Goal: Task Accomplishment & Management: Complete application form

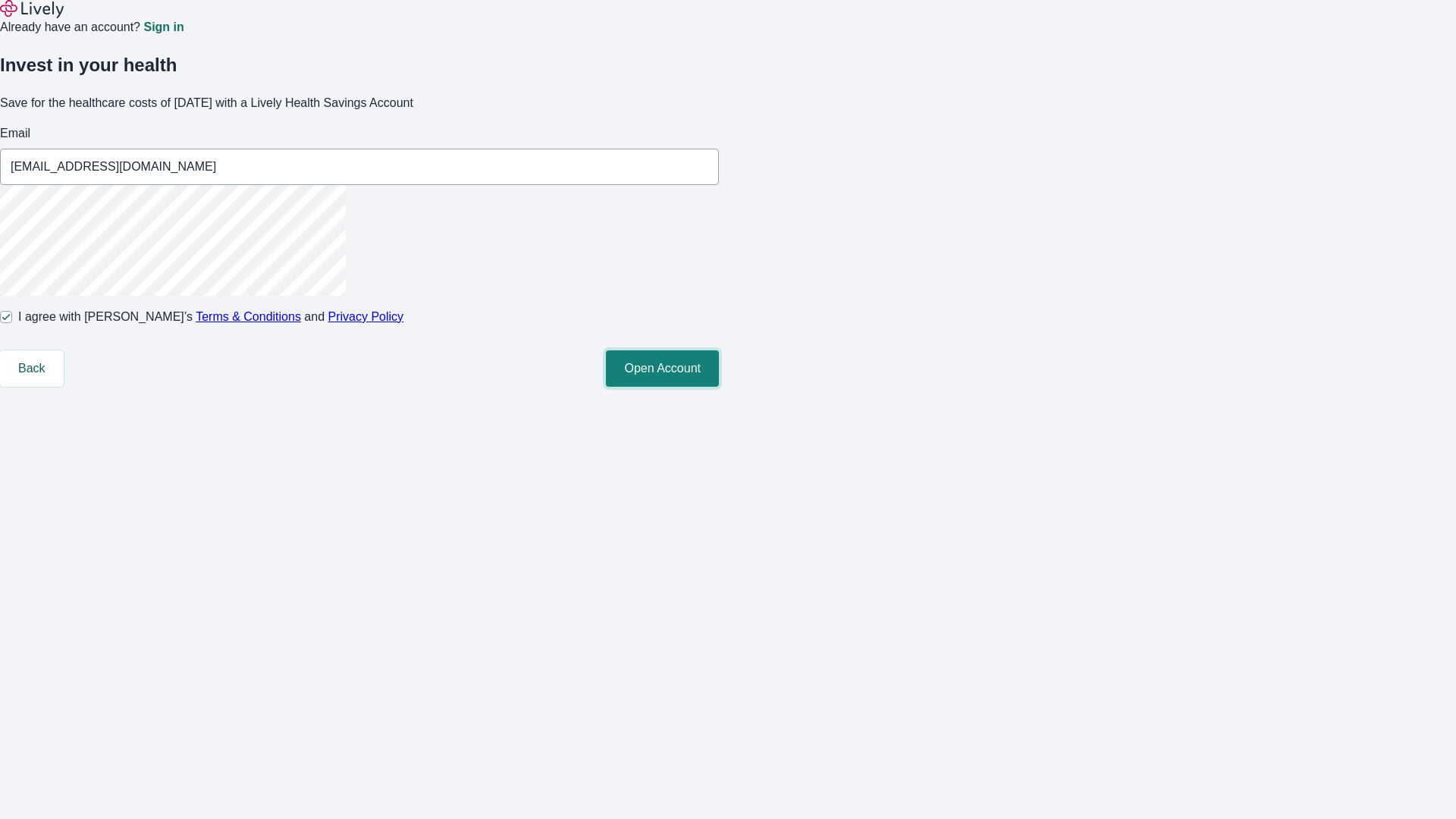
click at [719, 387] on button "Open Account" at bounding box center [663, 369] width 113 height 37
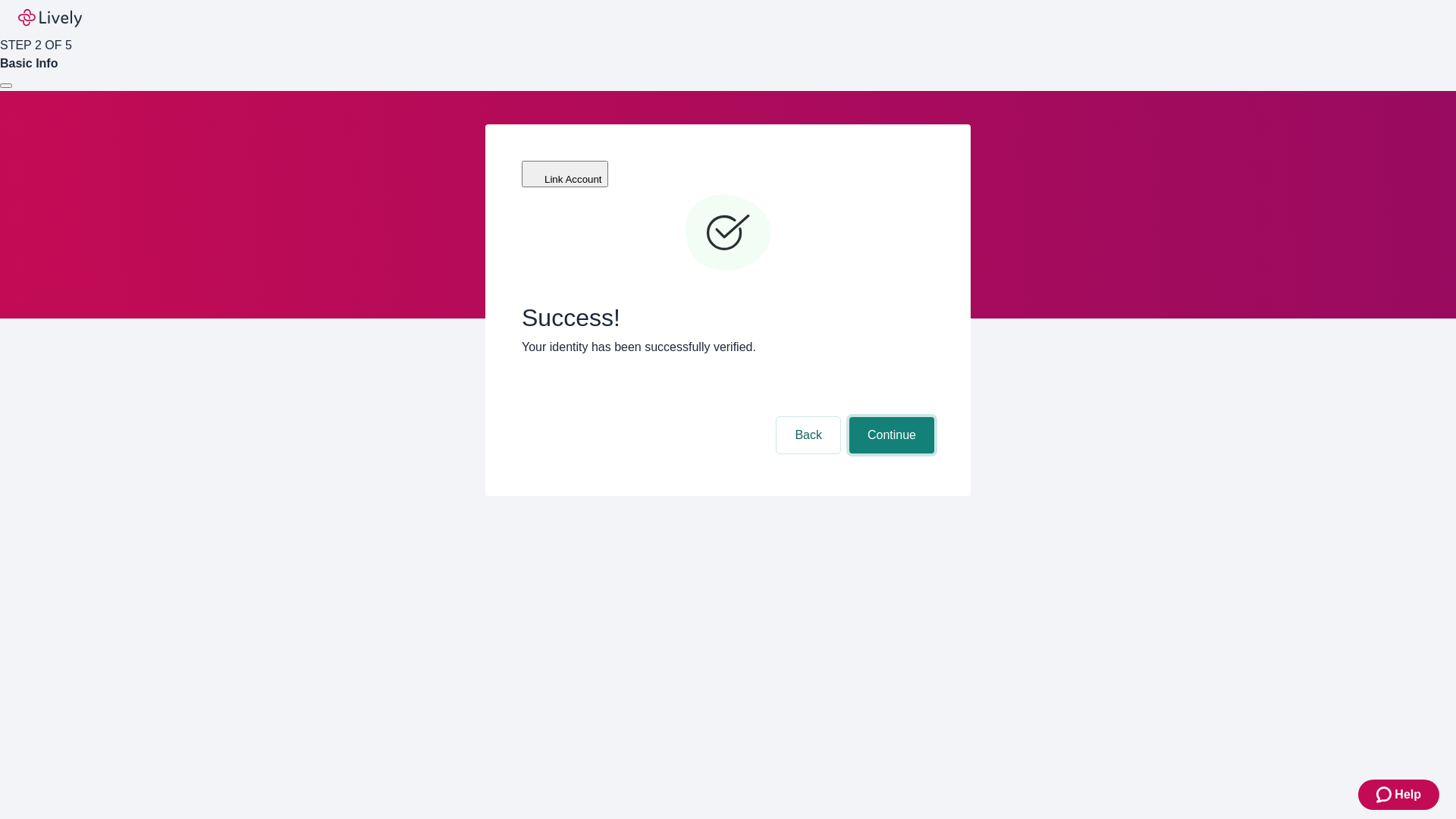
click at [890, 417] on button "Continue" at bounding box center [892, 436] width 85 height 37
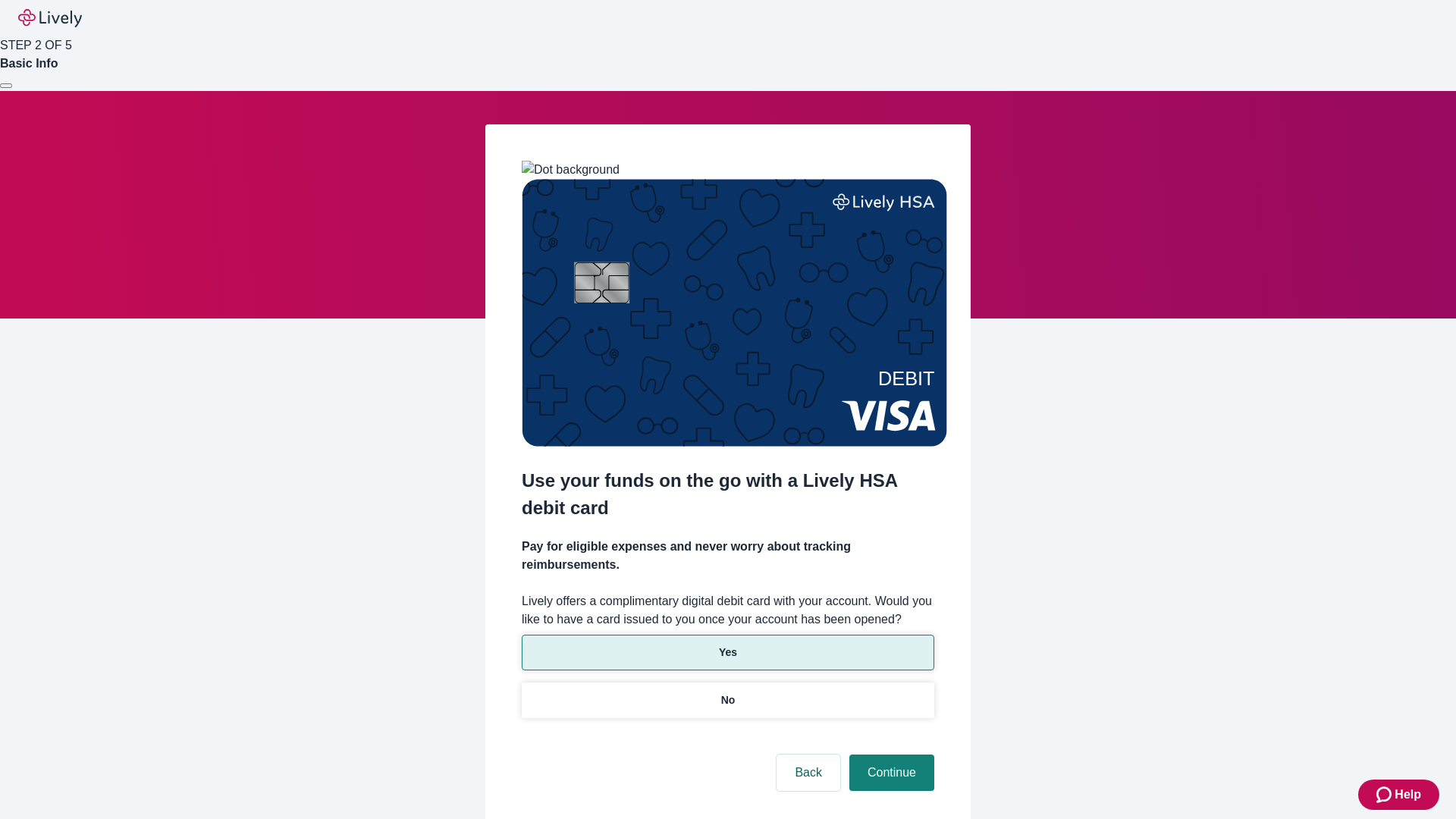
click at [728, 645] on p "Yes" at bounding box center [728, 652] width 18 height 16
click at [890, 755] on button "Continue" at bounding box center [892, 773] width 85 height 37
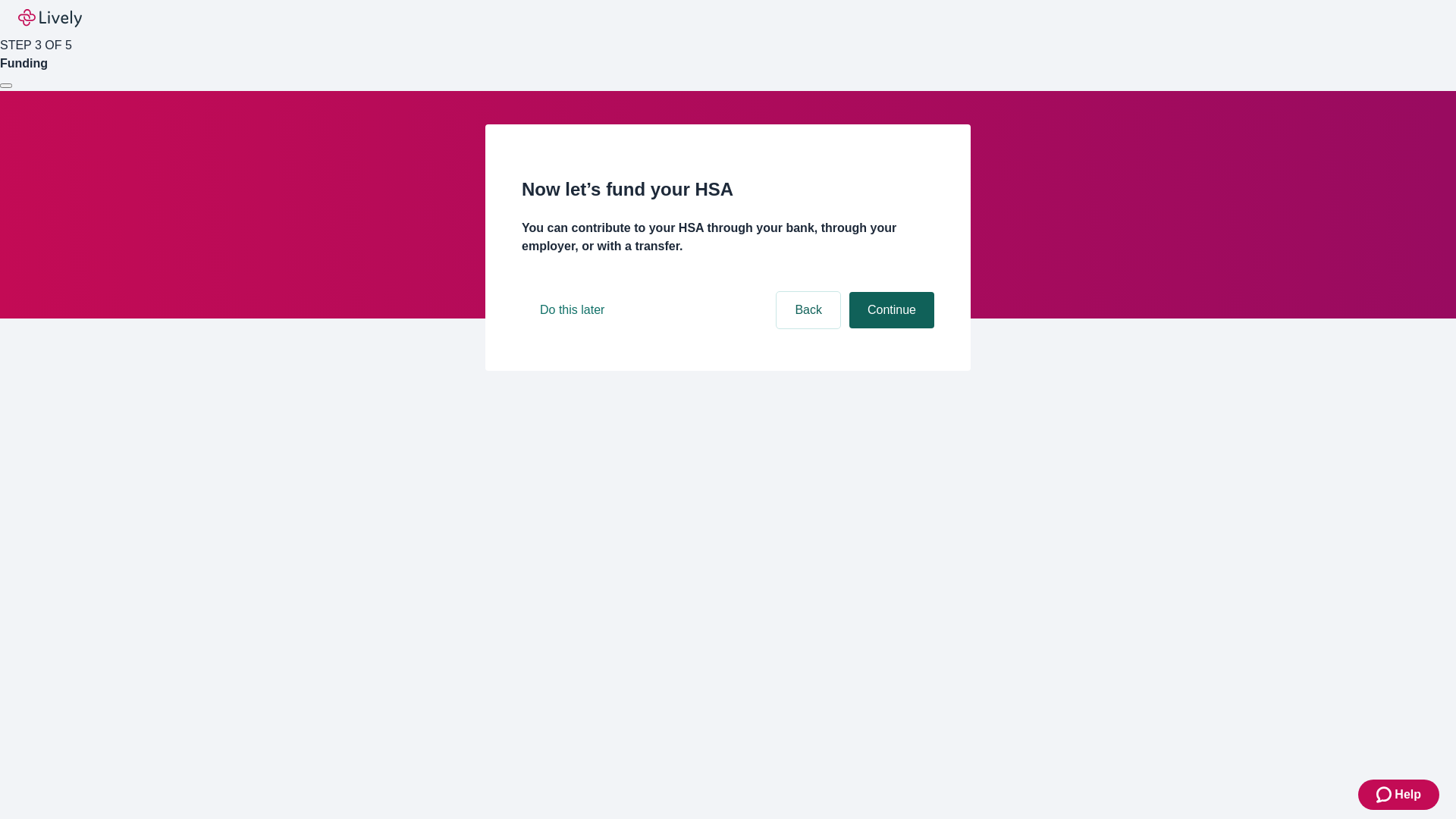
click at [890, 329] on button "Continue" at bounding box center [892, 310] width 85 height 37
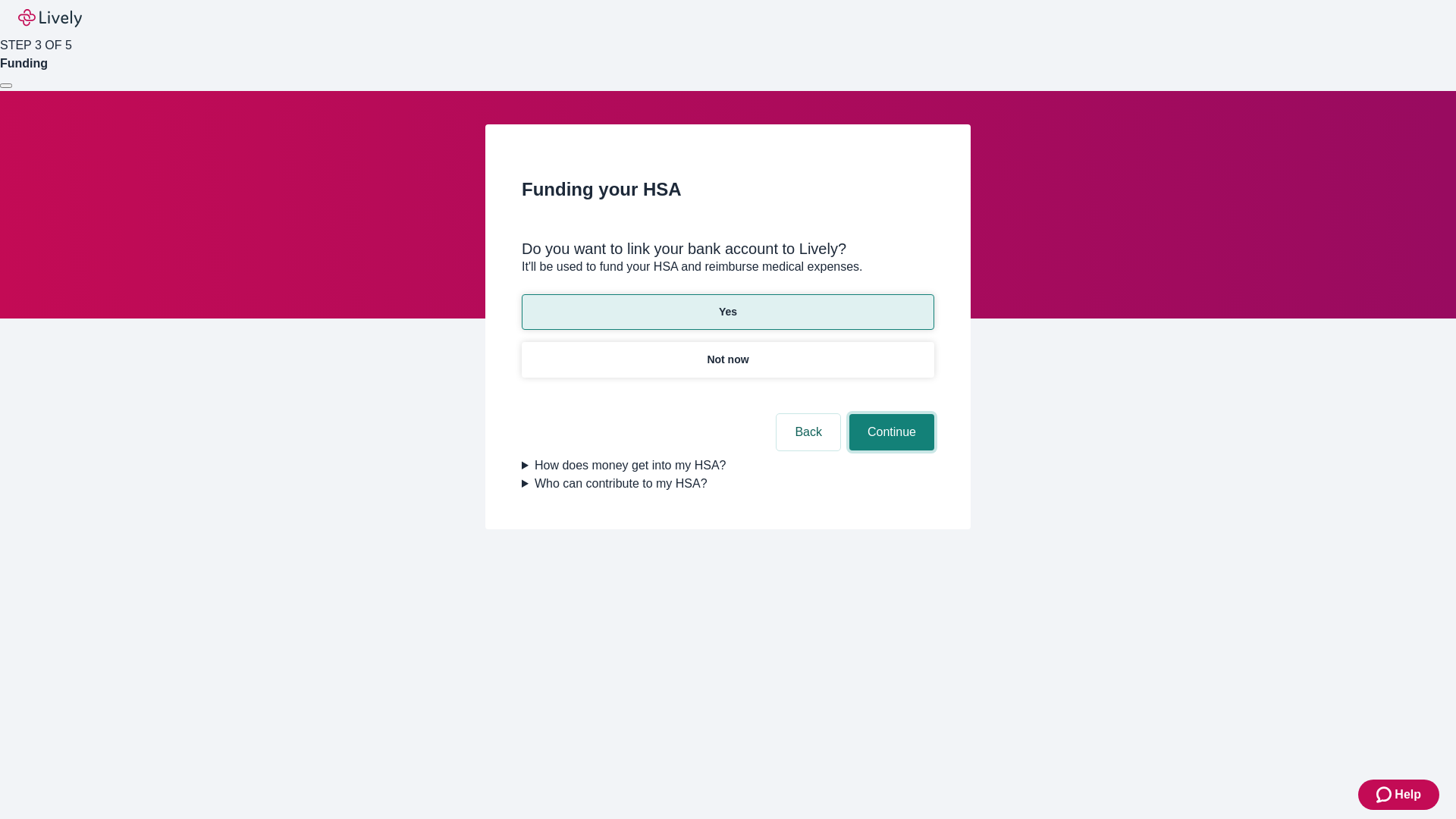
click at [890, 415] on button "Continue" at bounding box center [892, 433] width 85 height 37
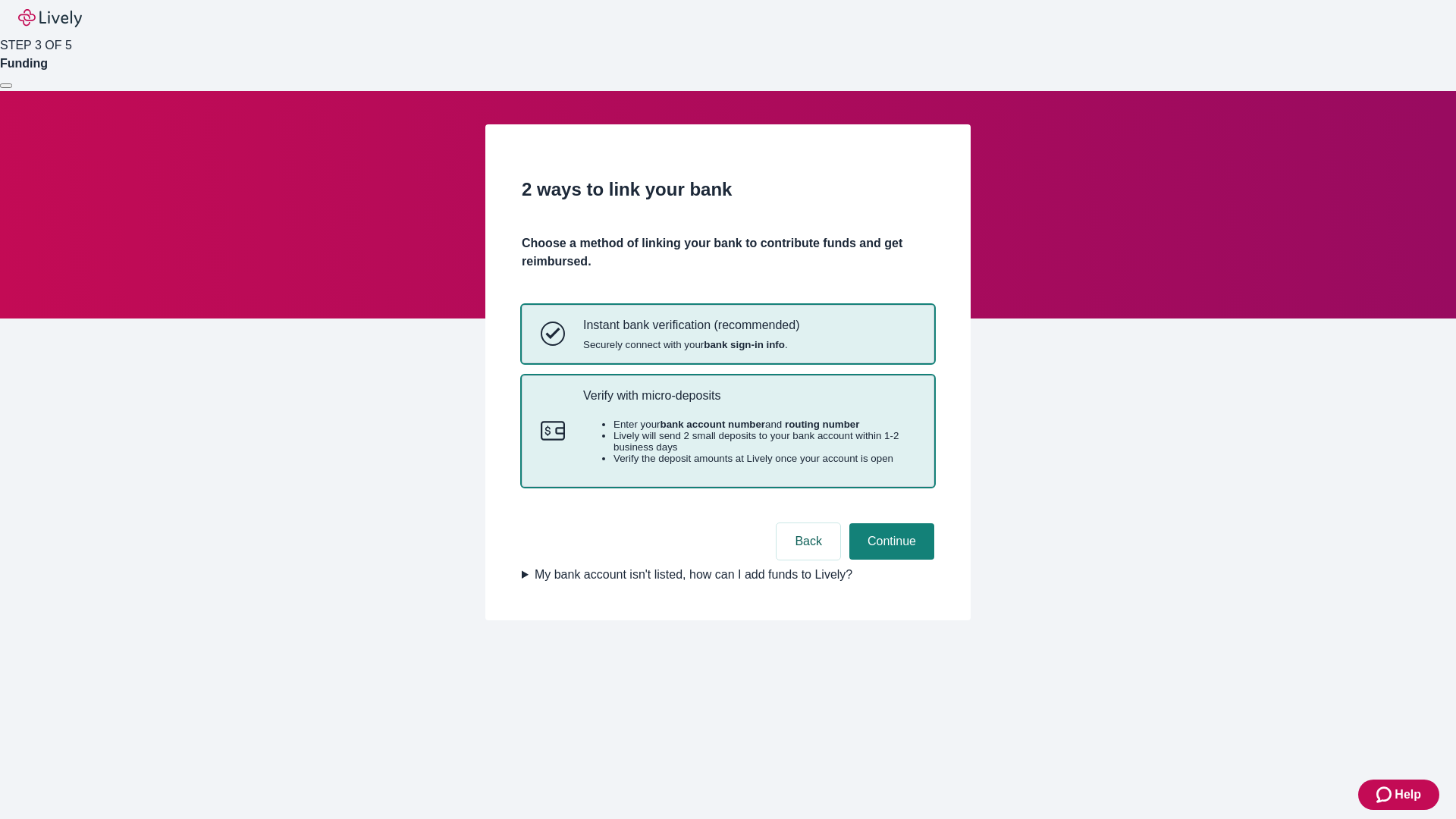
click at [749, 403] on p "Verify with micro-deposits" at bounding box center [749, 395] width 332 height 15
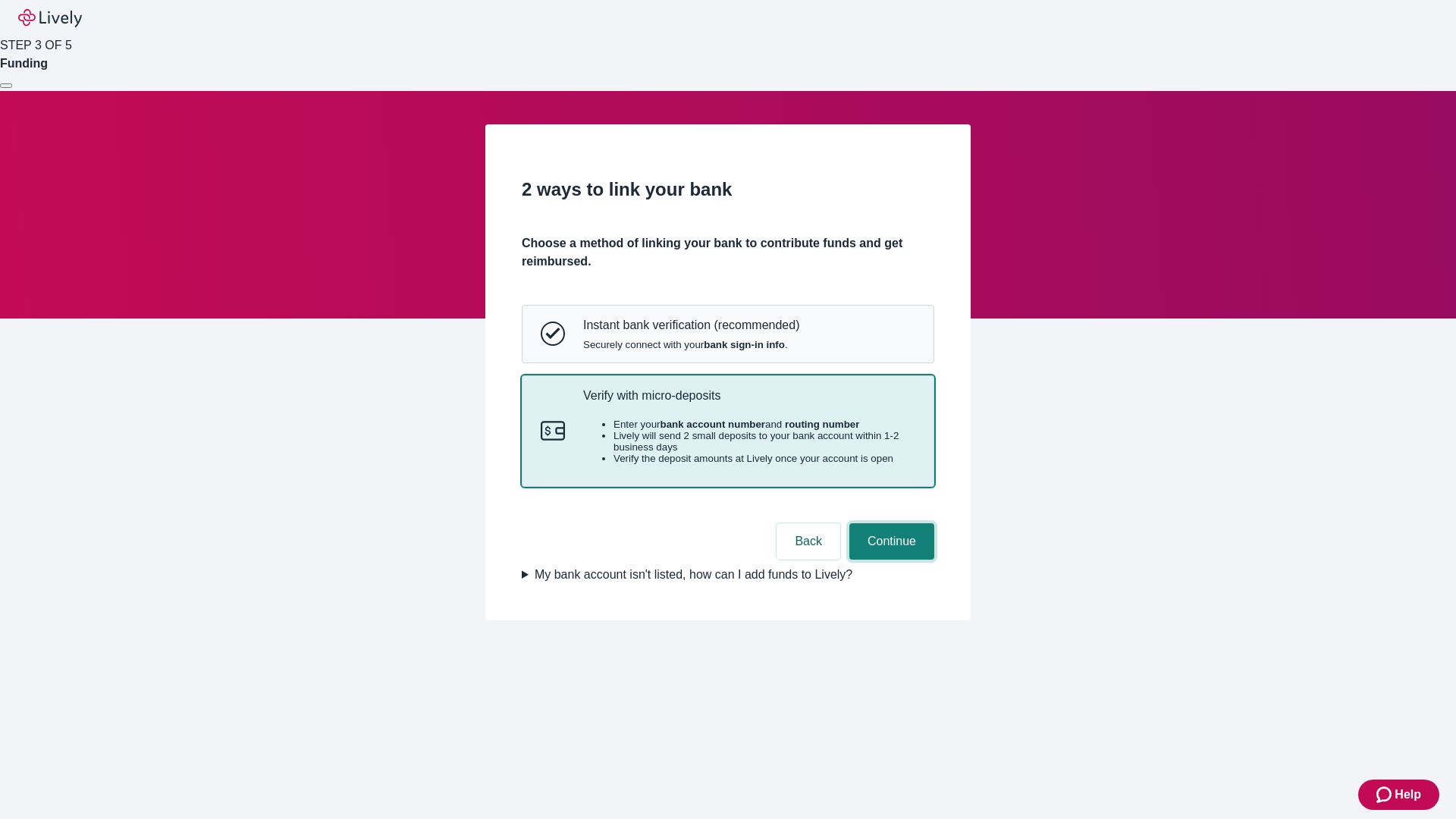
click at [890, 560] on button "Continue" at bounding box center [892, 541] width 85 height 37
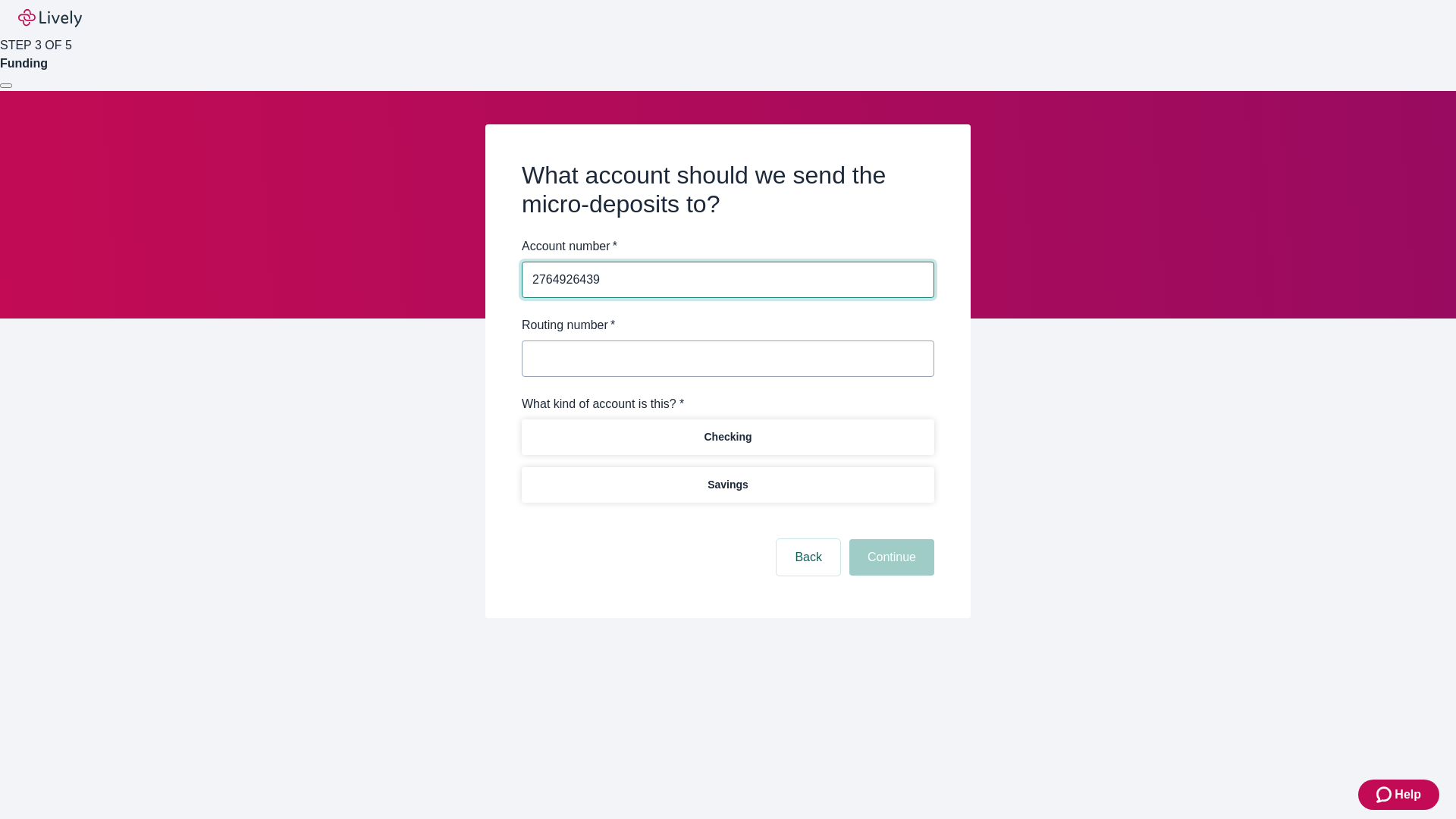
type input "2764926439"
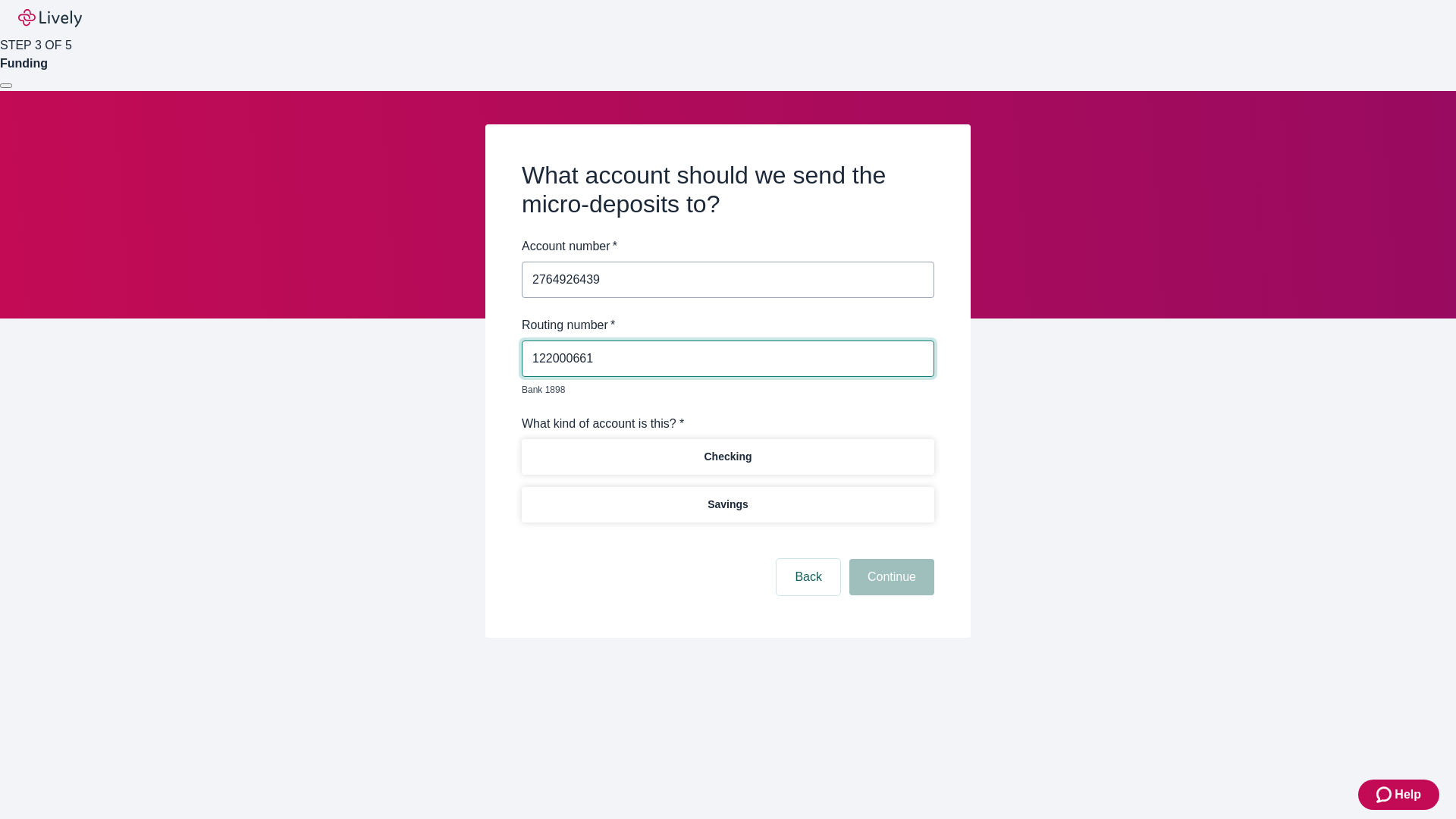
type input "122000661"
click at [728, 449] on p "Checking" at bounding box center [728, 457] width 47 height 16
click at [890, 560] on button "Continue" at bounding box center [892, 577] width 85 height 37
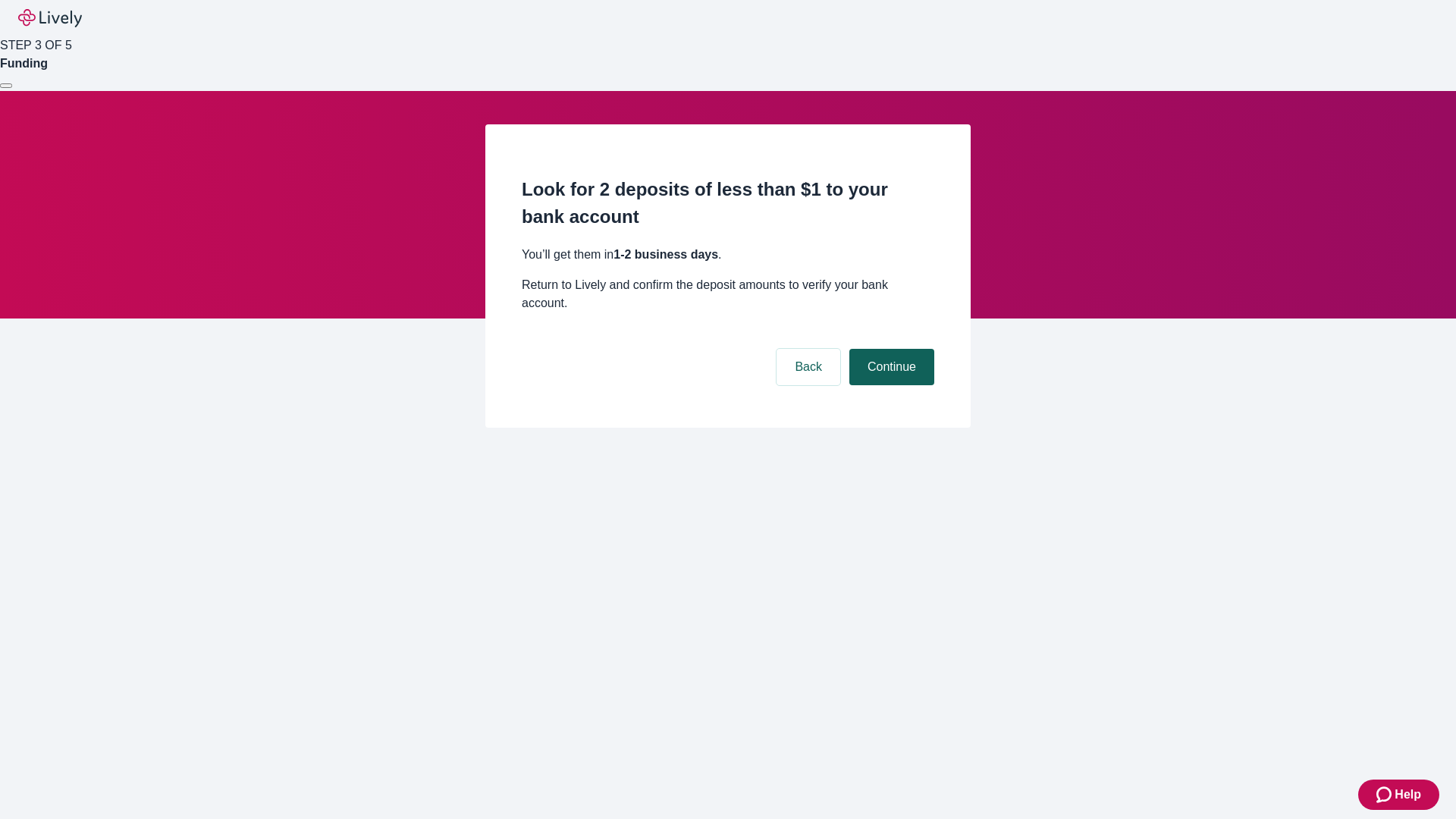
click at [890, 349] on button "Continue" at bounding box center [892, 367] width 85 height 37
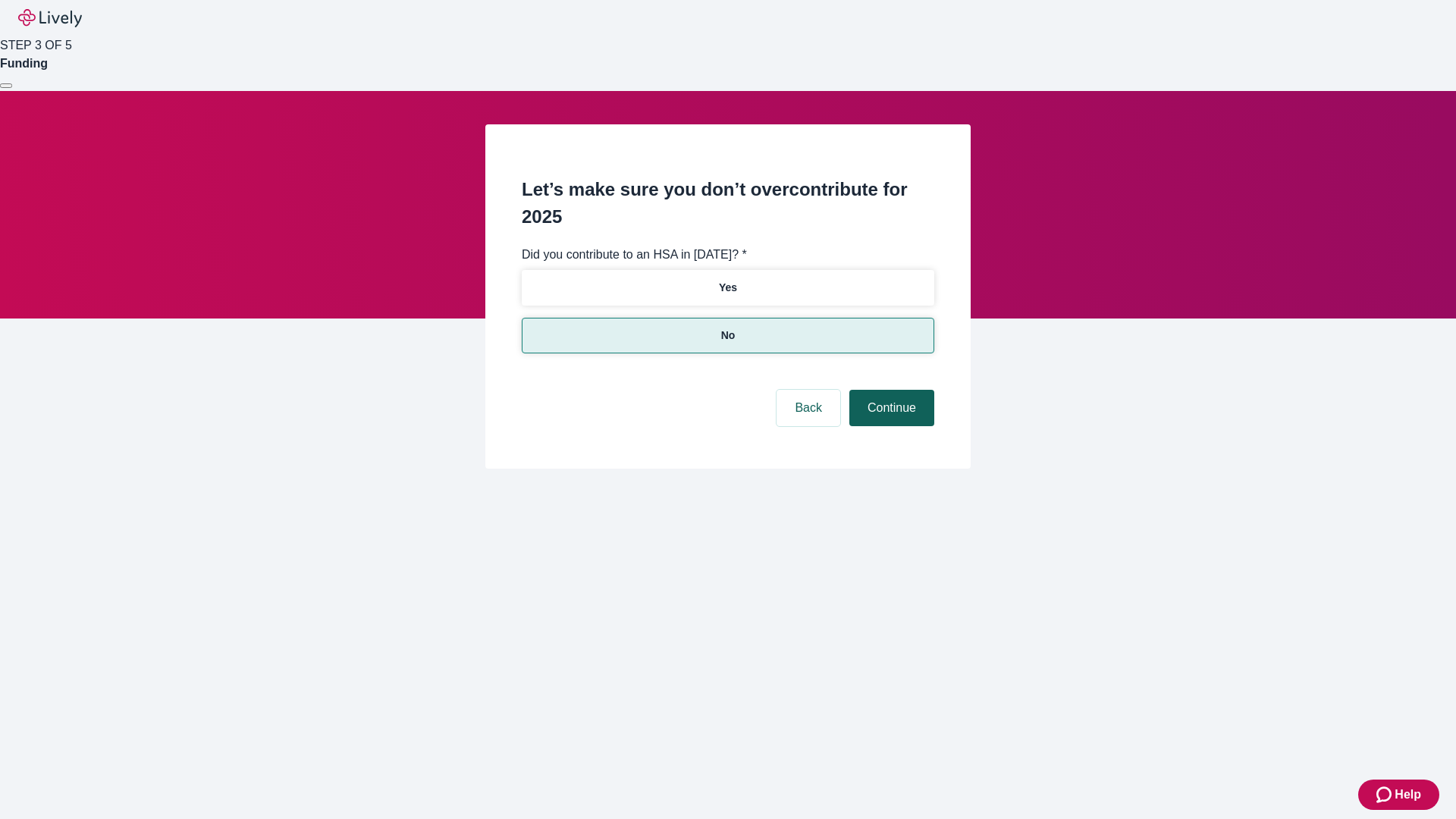
click at [890, 390] on button "Continue" at bounding box center [892, 408] width 85 height 37
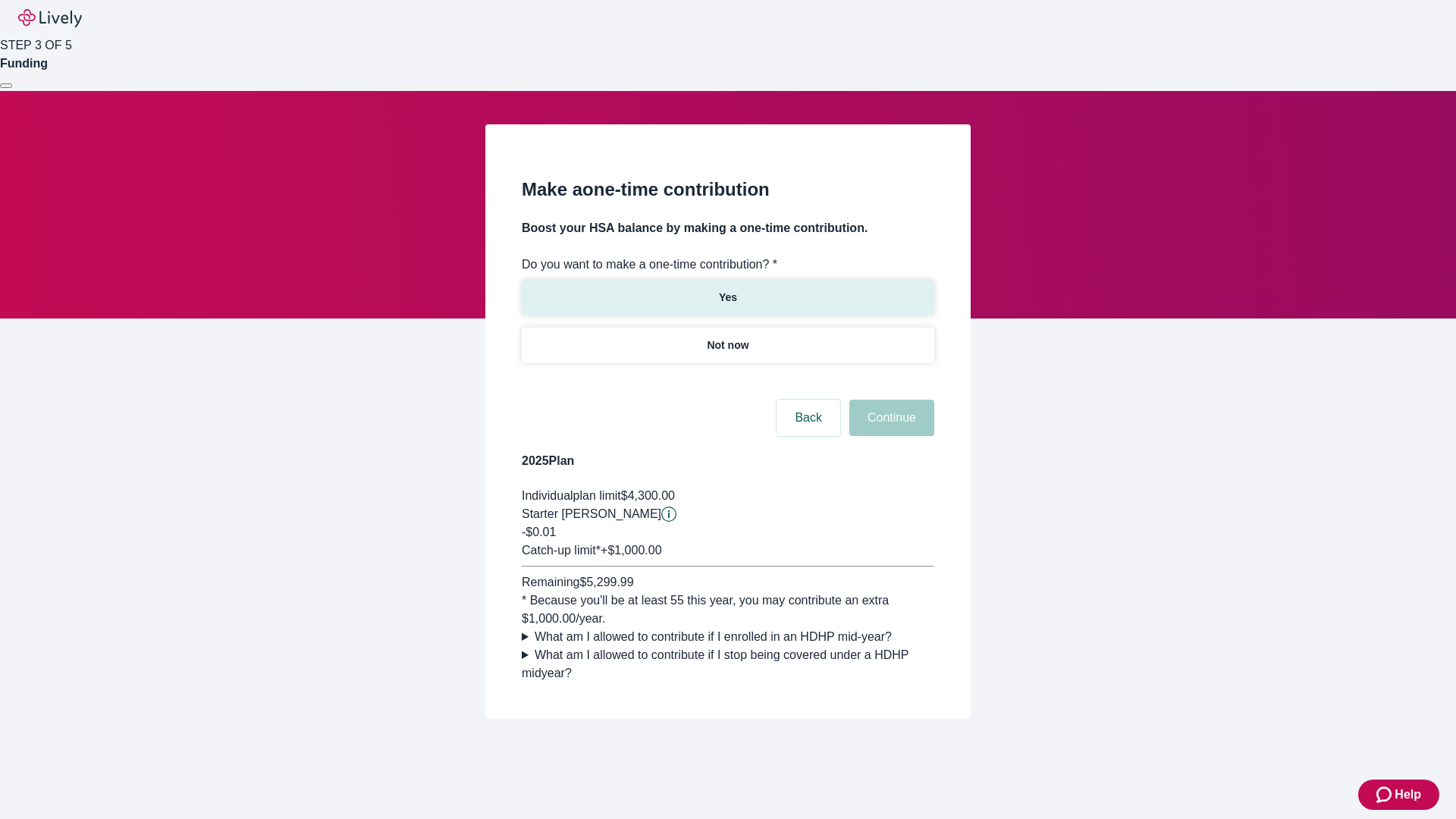
click at [728, 289] on p "Yes" at bounding box center [728, 297] width 18 height 16
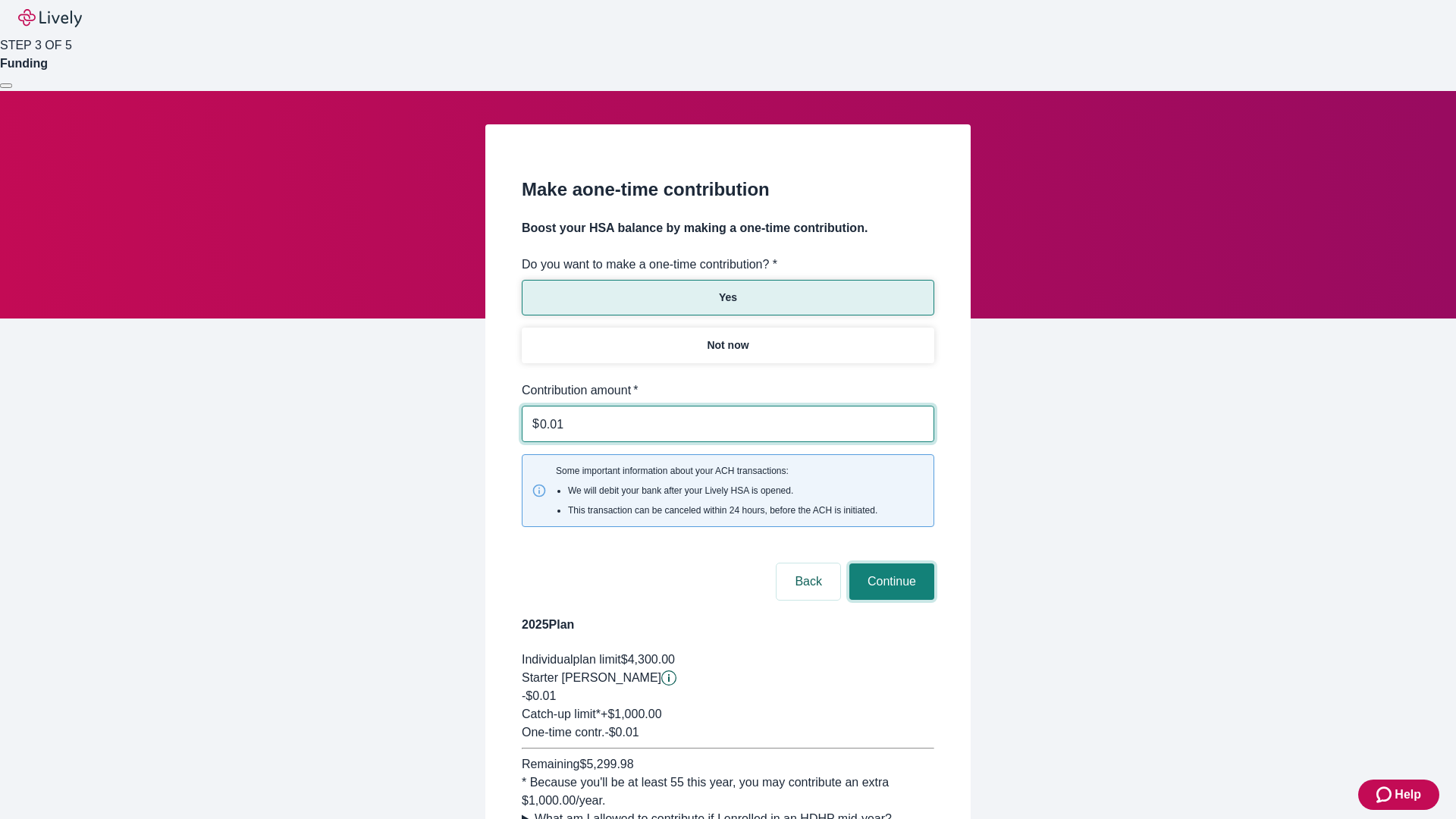
click at [890, 563] on button "Continue" at bounding box center [892, 582] width 85 height 37
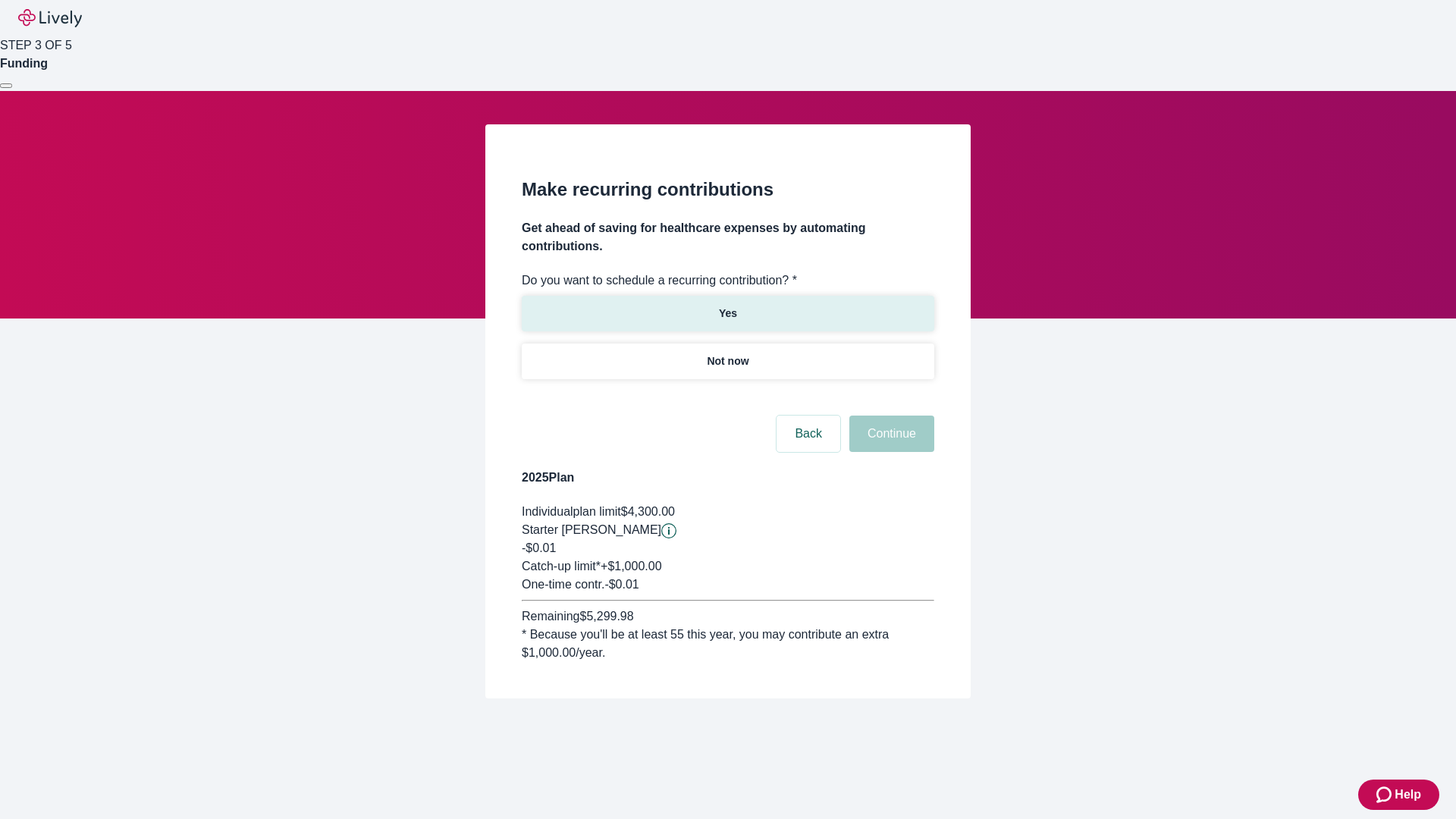
click at [728, 306] on p "Yes" at bounding box center [728, 313] width 18 height 16
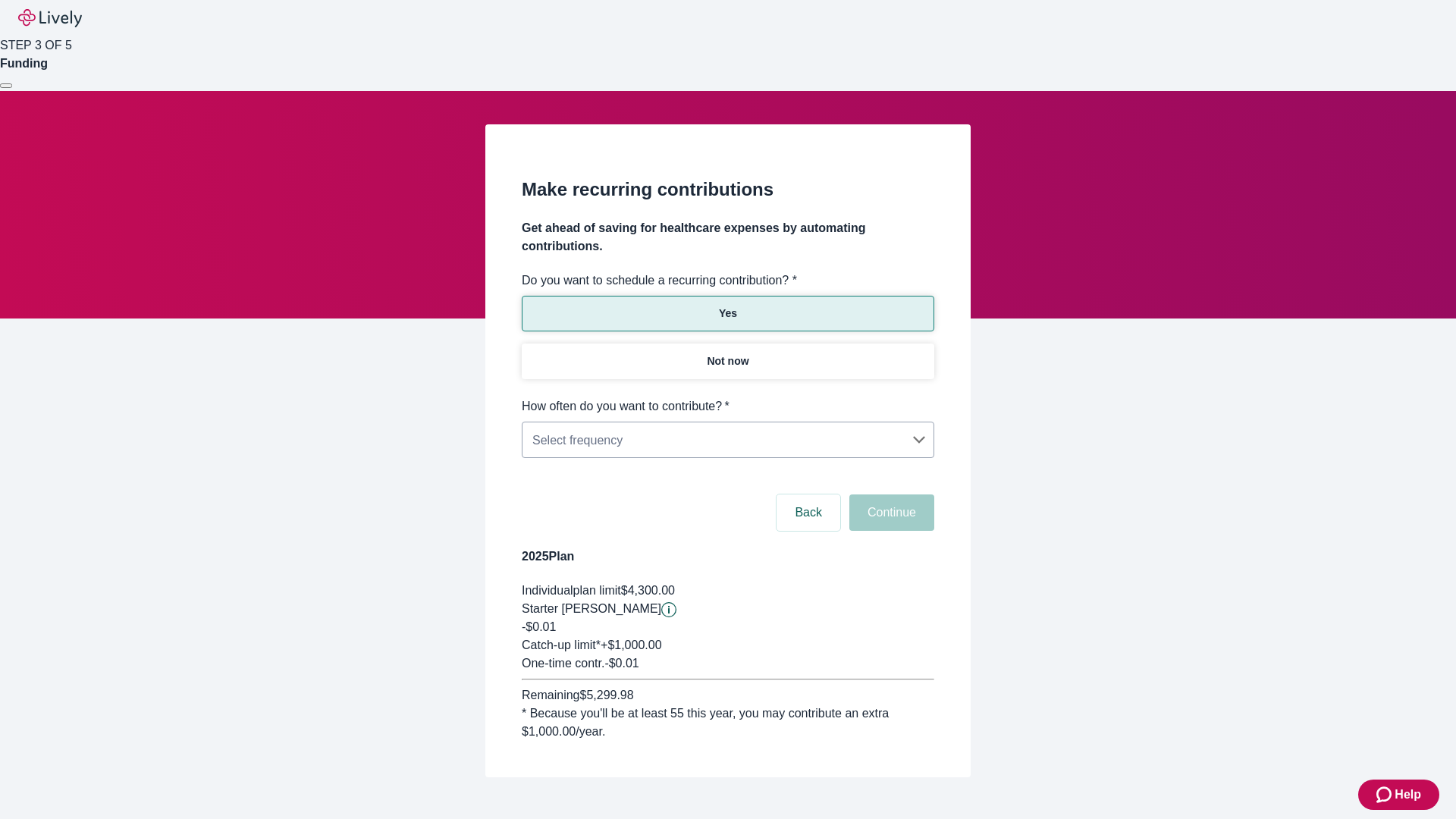
click at [728, 397] on body "Help STEP 3 OF 5 Funding Make recurring contributions Get ahead of saving for h…" at bounding box center [728, 425] width 1456 height 850
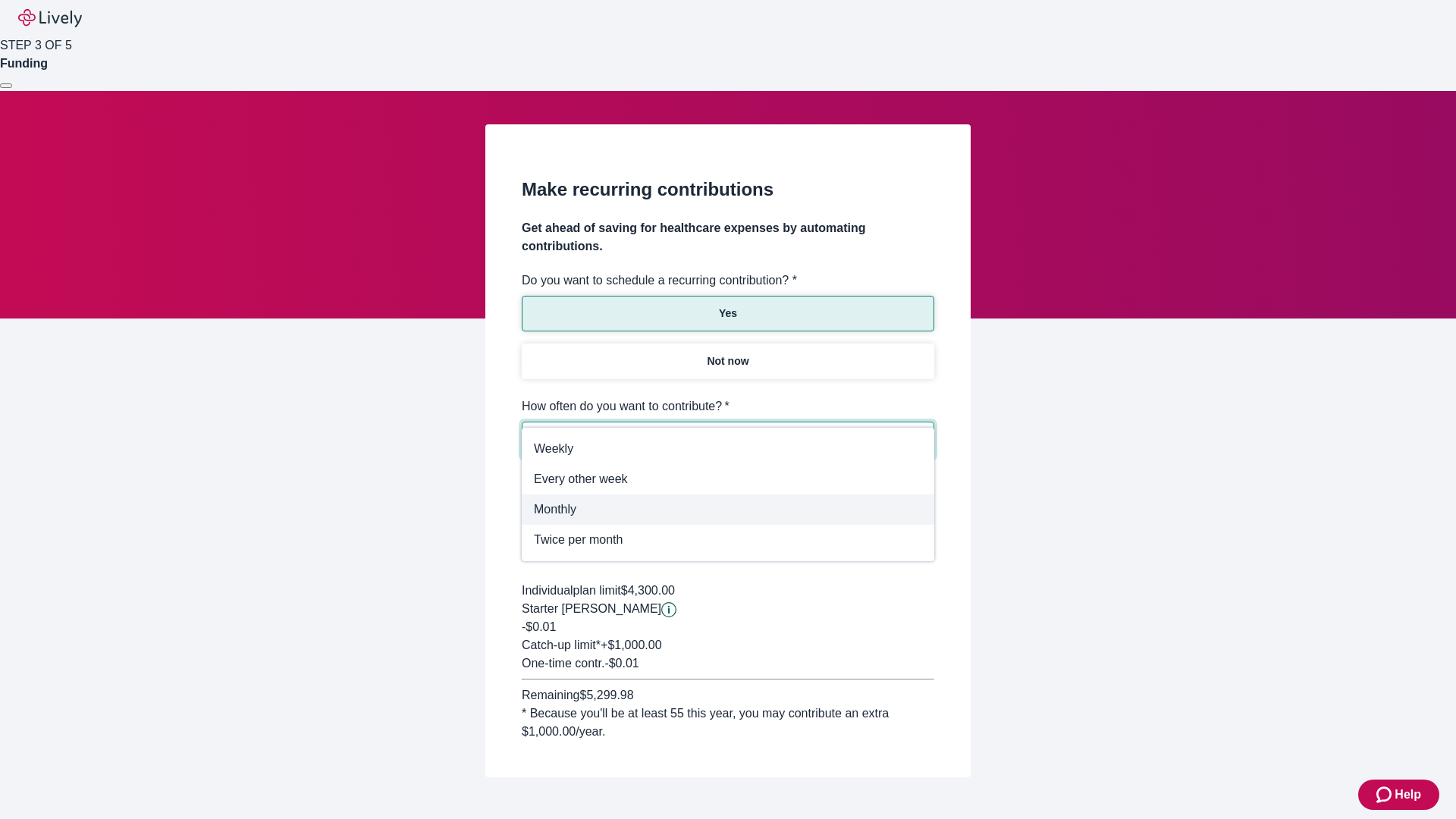
click at [728, 509] on span "Monthly" at bounding box center [728, 509] width 388 height 18
type input "Monthly"
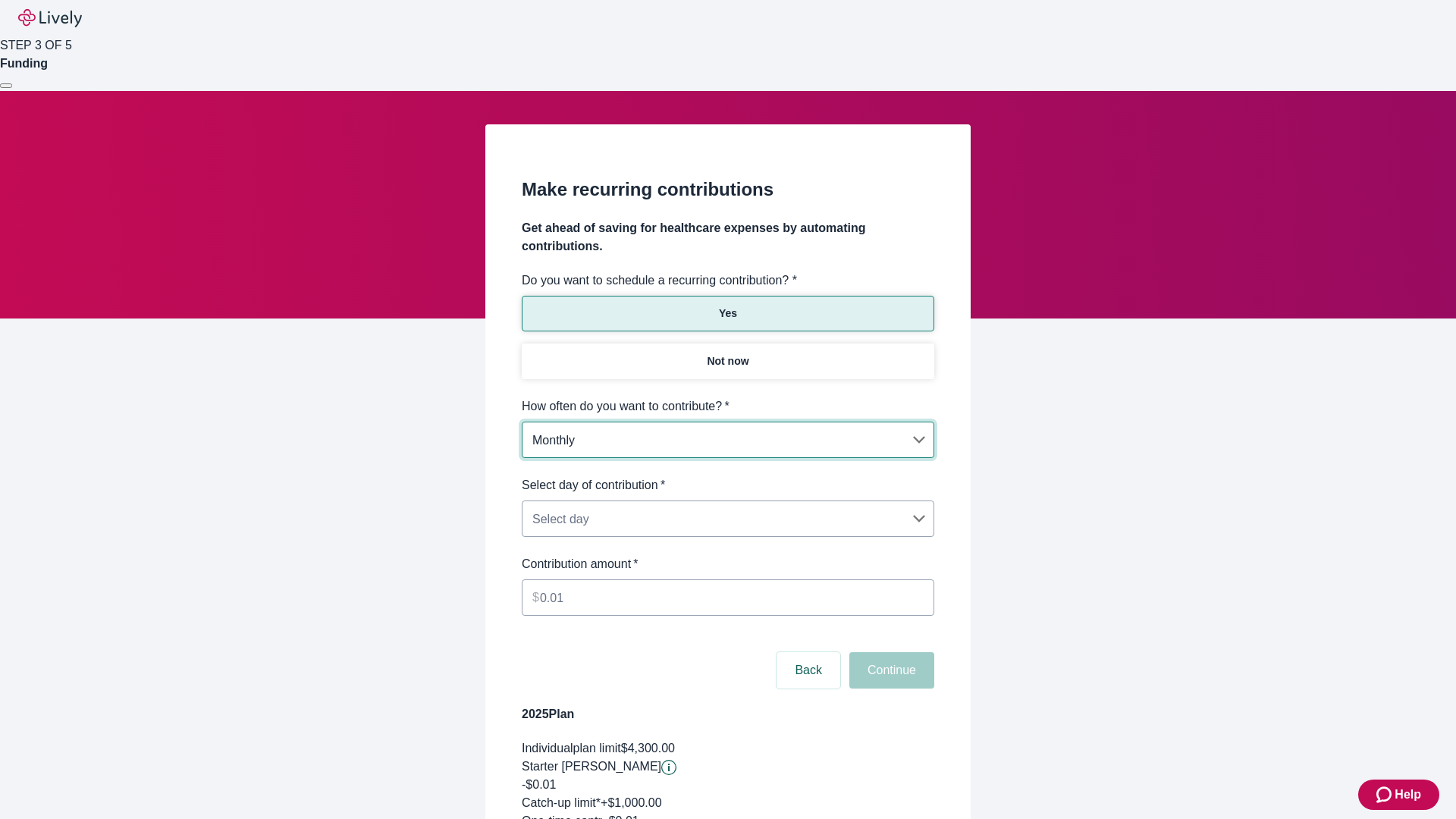
click at [728, 477] on body "Help STEP 3 OF 5 Funding Make recurring contributions Get ahead of saving for h…" at bounding box center [728, 504] width 1456 height 1008
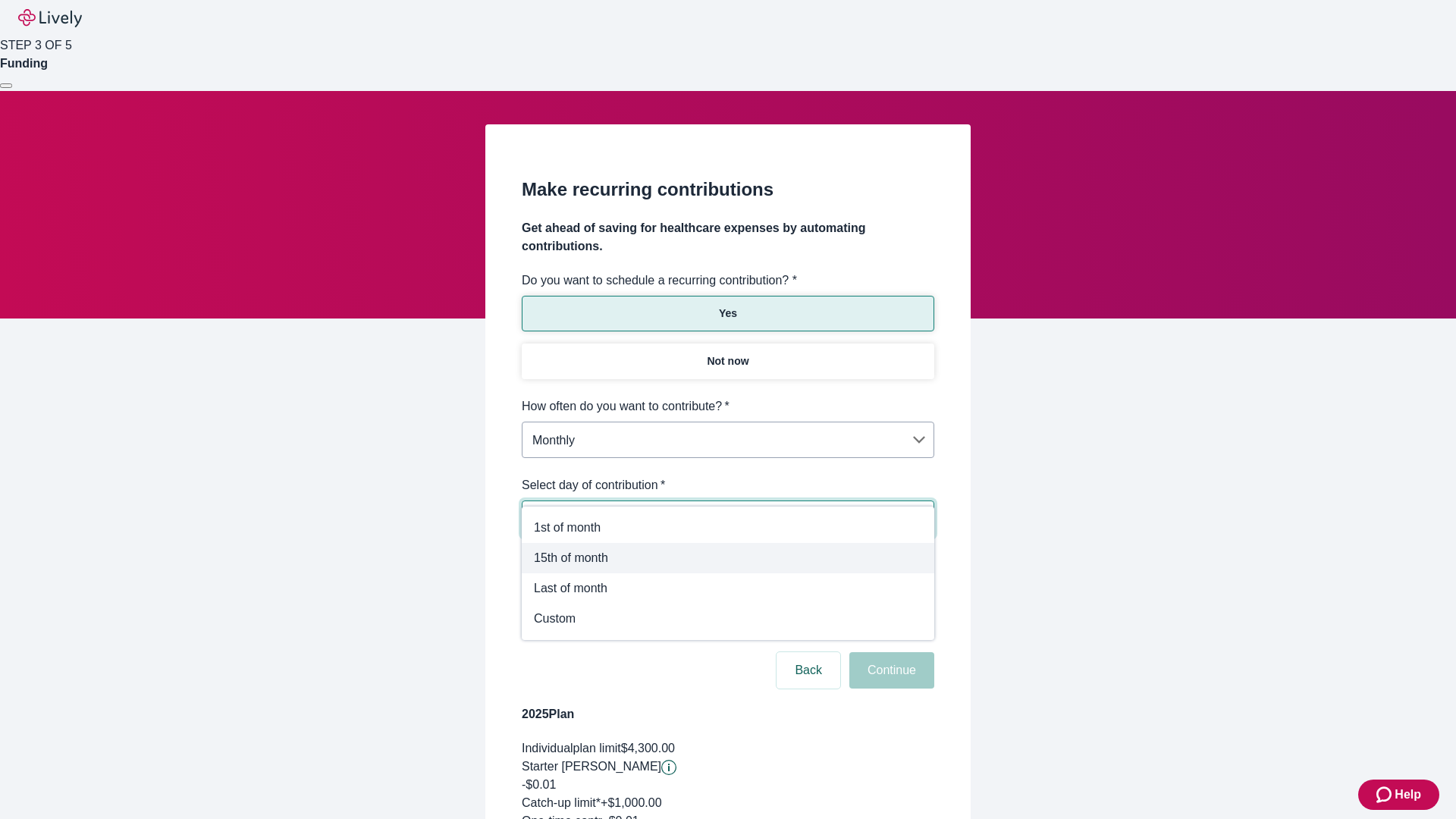
click at [728, 558] on span "15th of month" at bounding box center [728, 559] width 388 height 18
type input "Monthly15th"
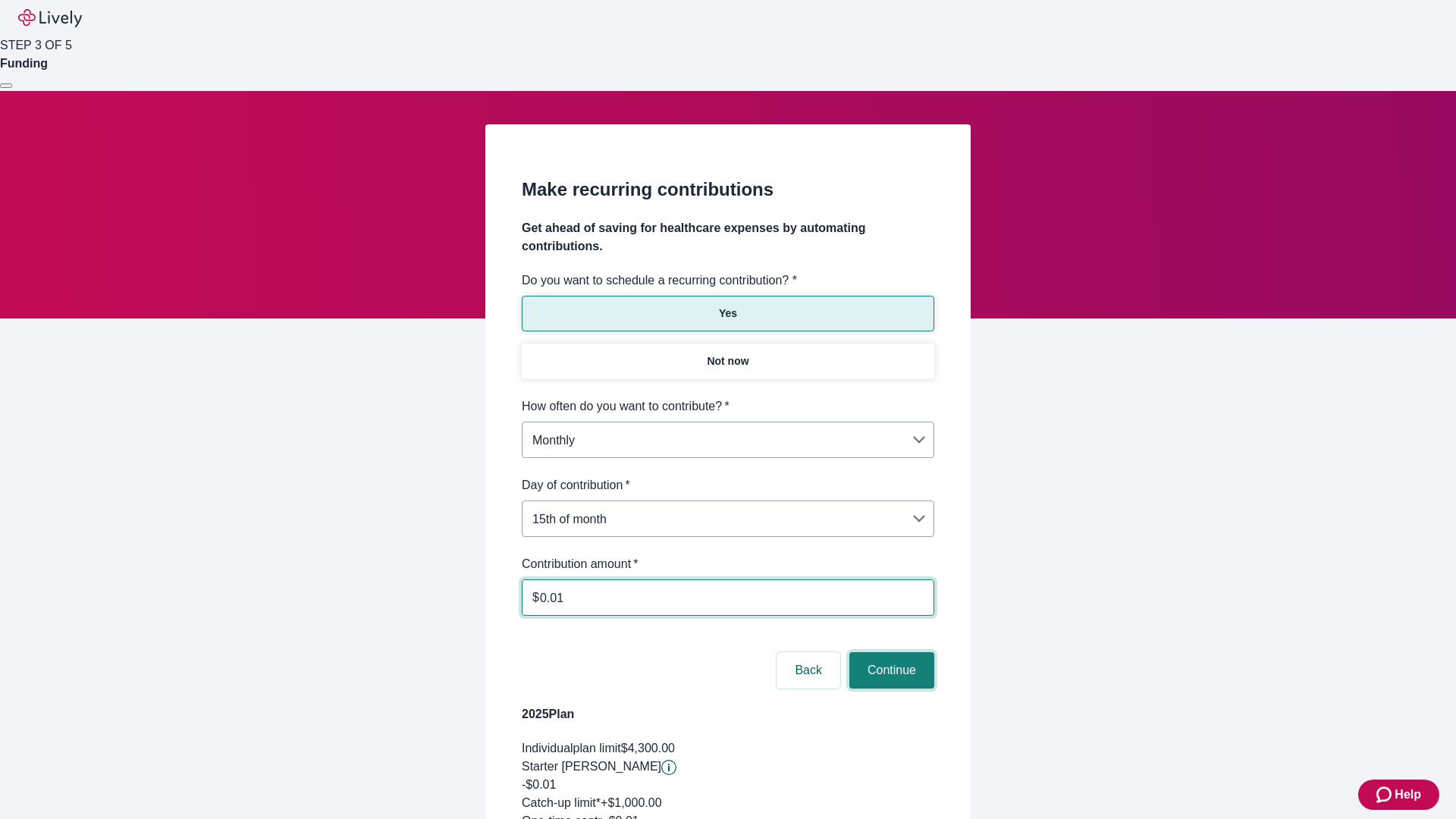
click at [890, 652] on button "Continue" at bounding box center [892, 670] width 85 height 37
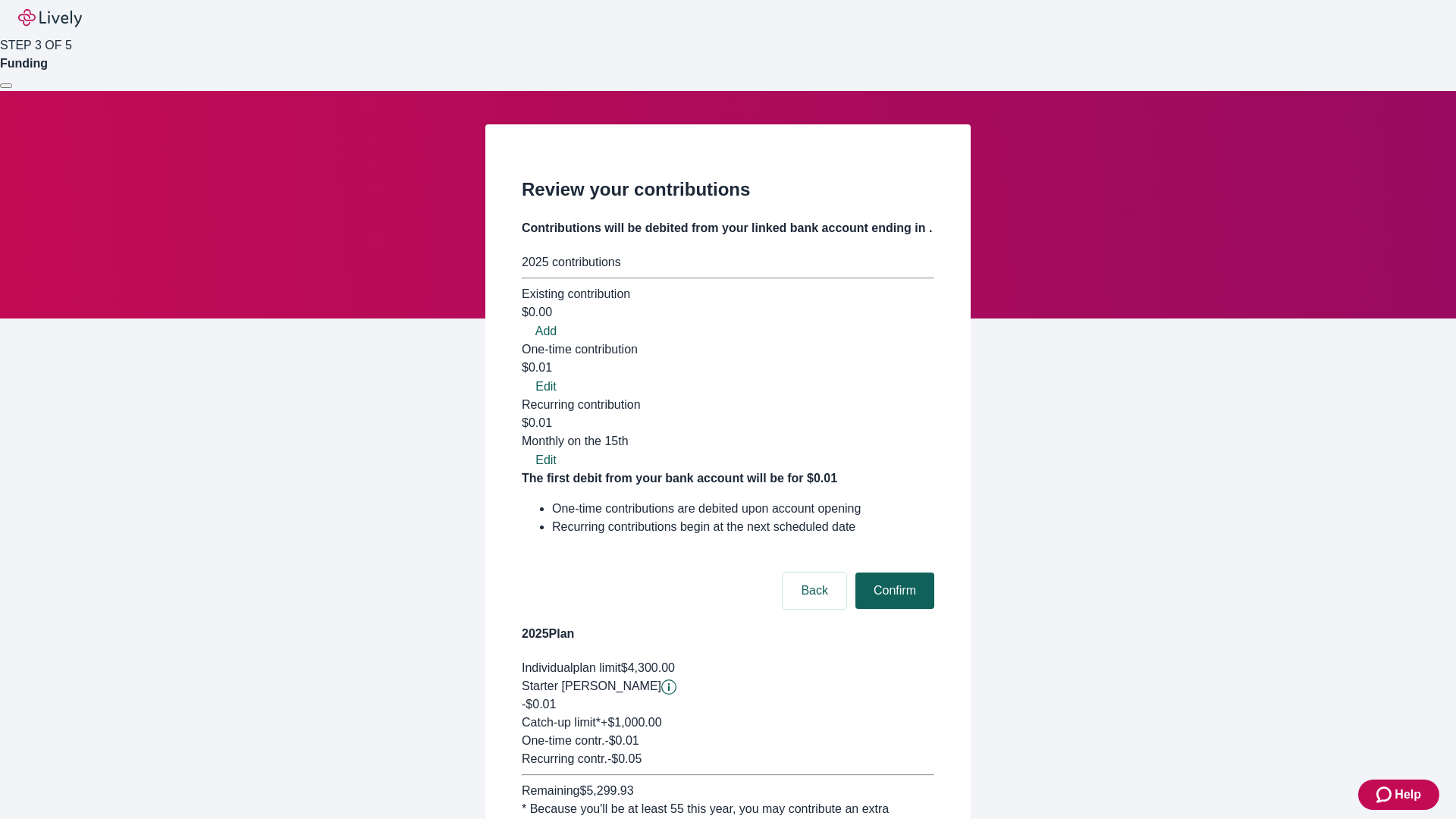
click at [893, 572] on button "Confirm" at bounding box center [895, 591] width 79 height 37
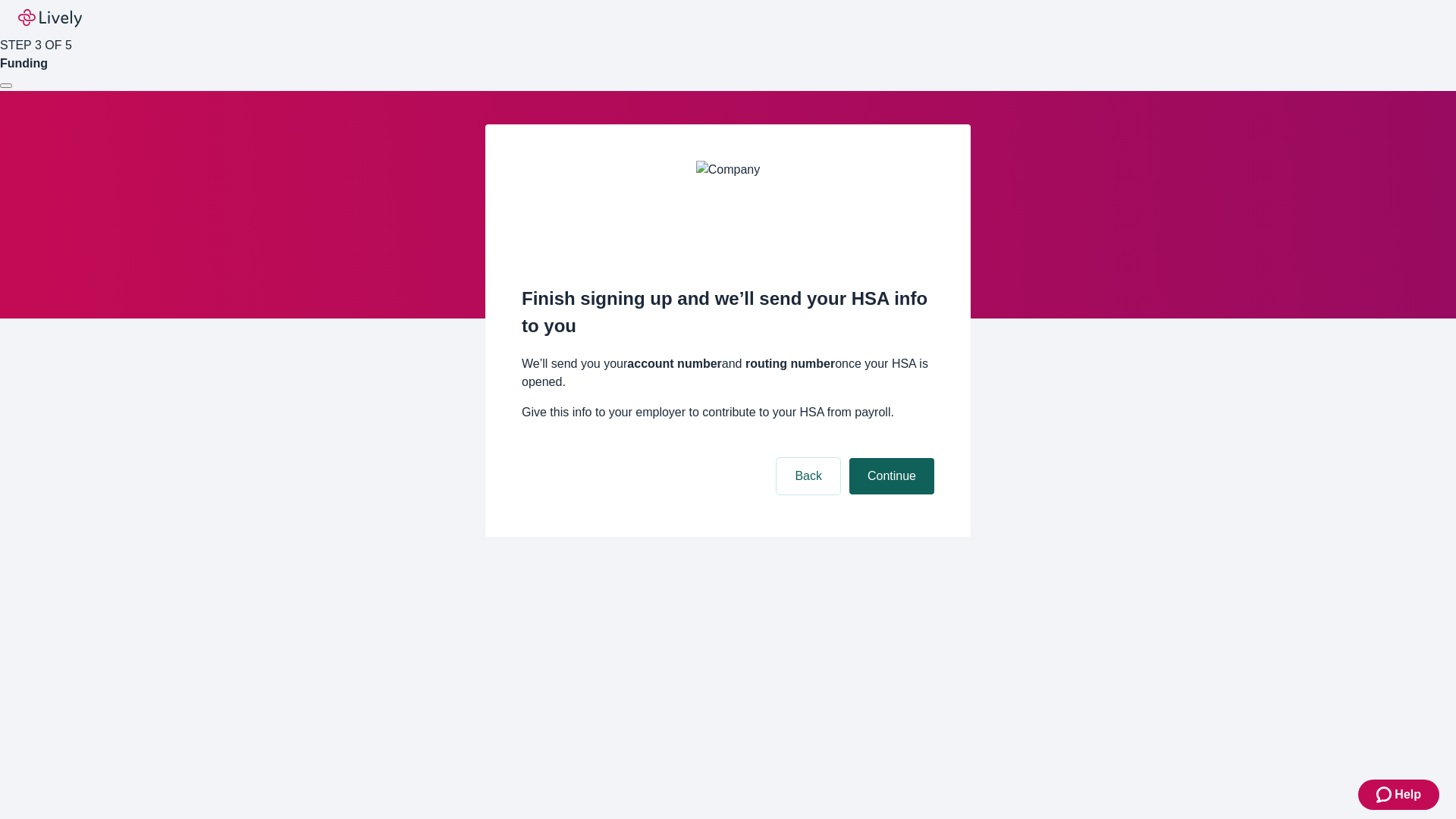
click at [890, 458] on button "Continue" at bounding box center [892, 477] width 85 height 37
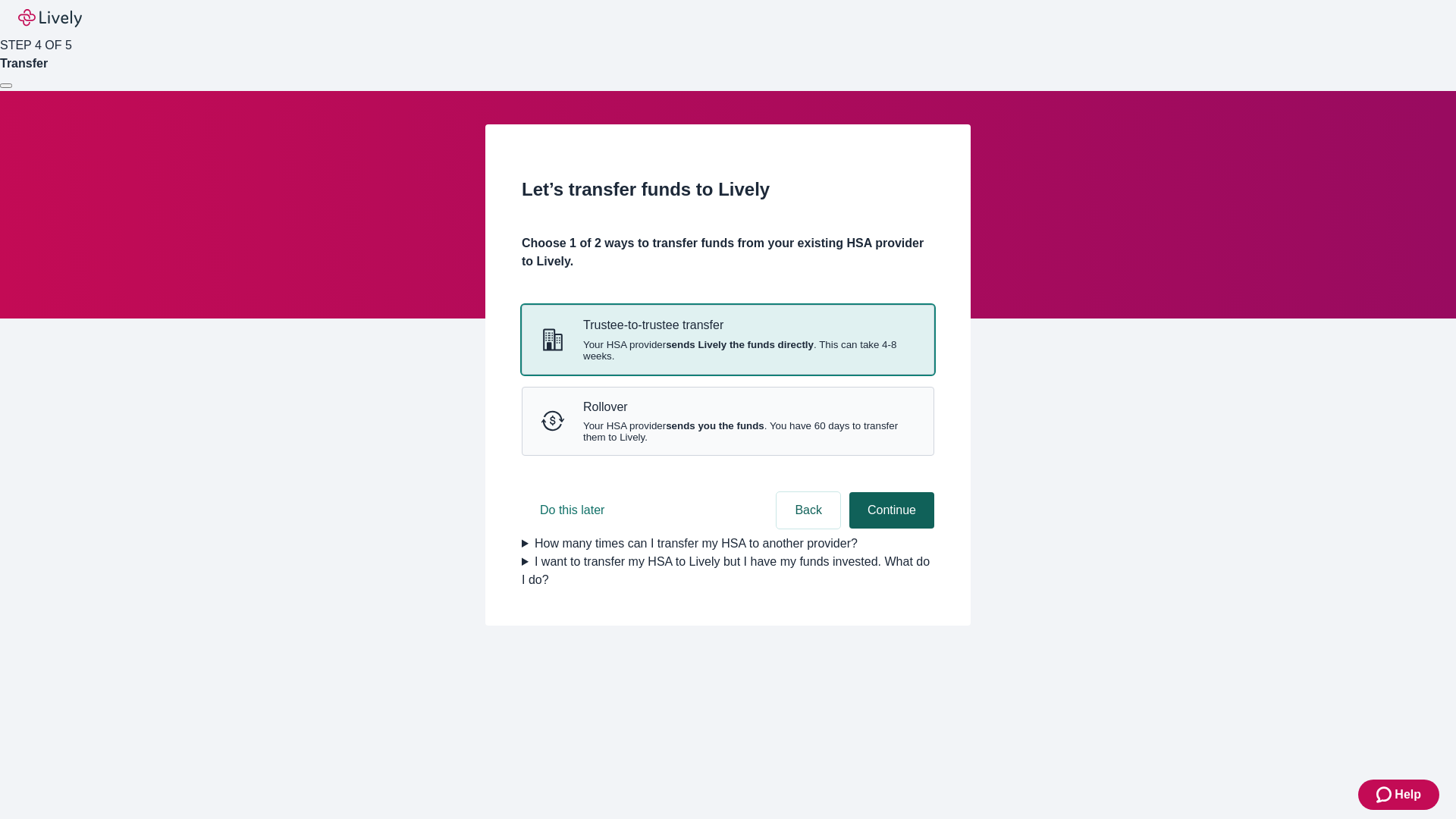
click at [728, 351] on strong "sends Lively the funds directly" at bounding box center [739, 344] width 148 height 11
click at [890, 529] on button "Continue" at bounding box center [892, 510] width 85 height 37
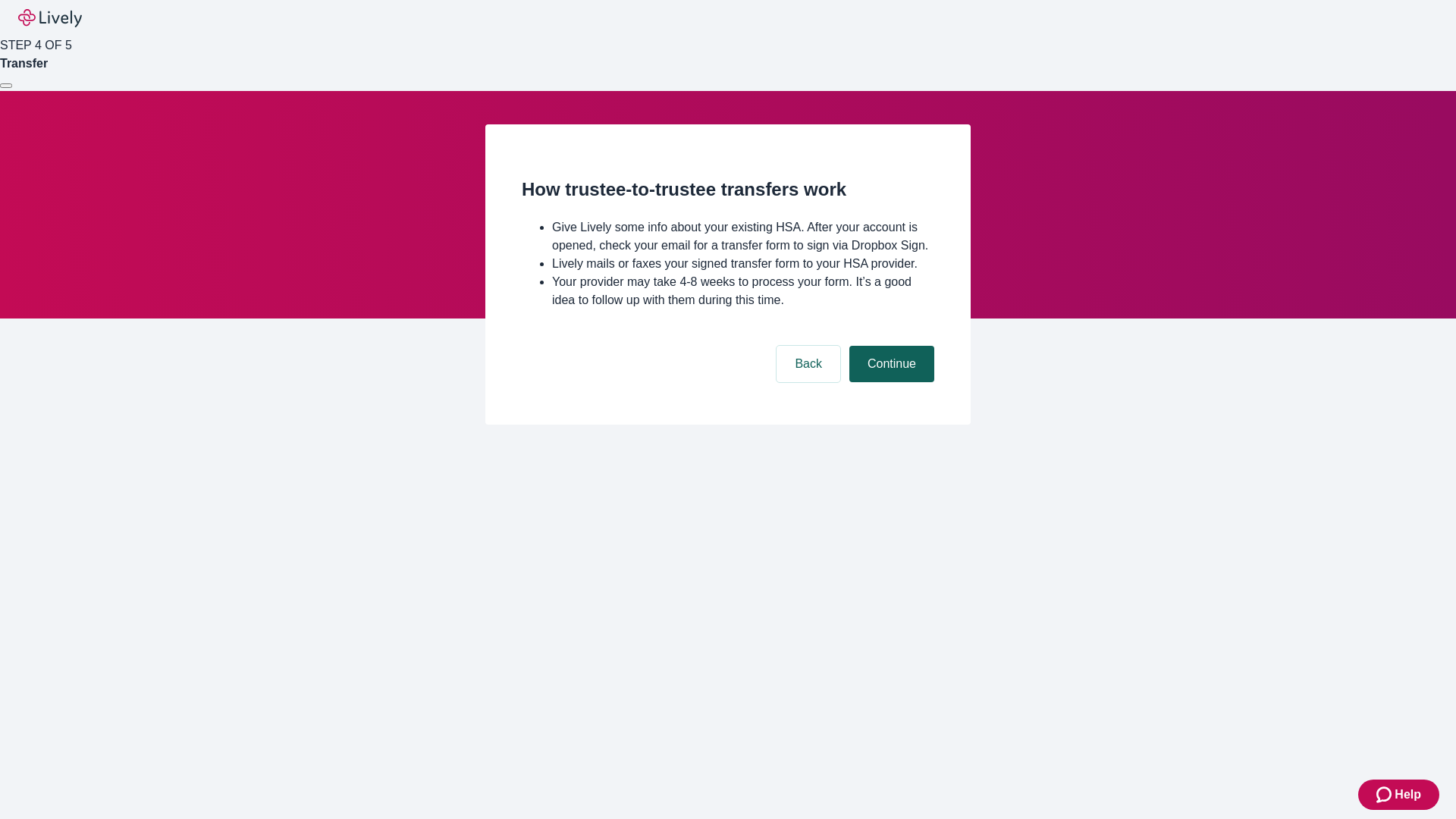
click at [890, 383] on button "Continue" at bounding box center [892, 364] width 85 height 37
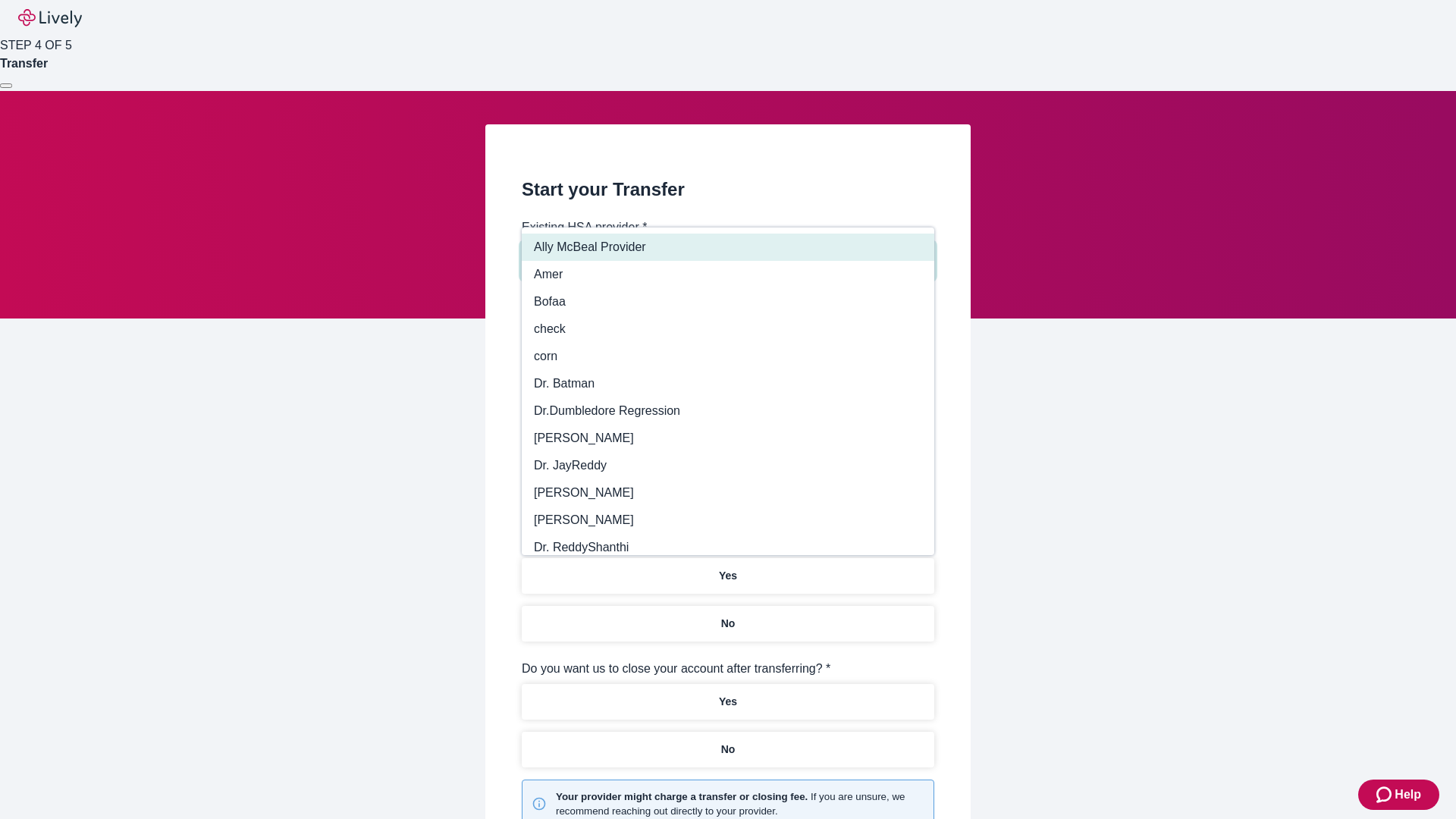
type input "Other"
type input "Health Equity"
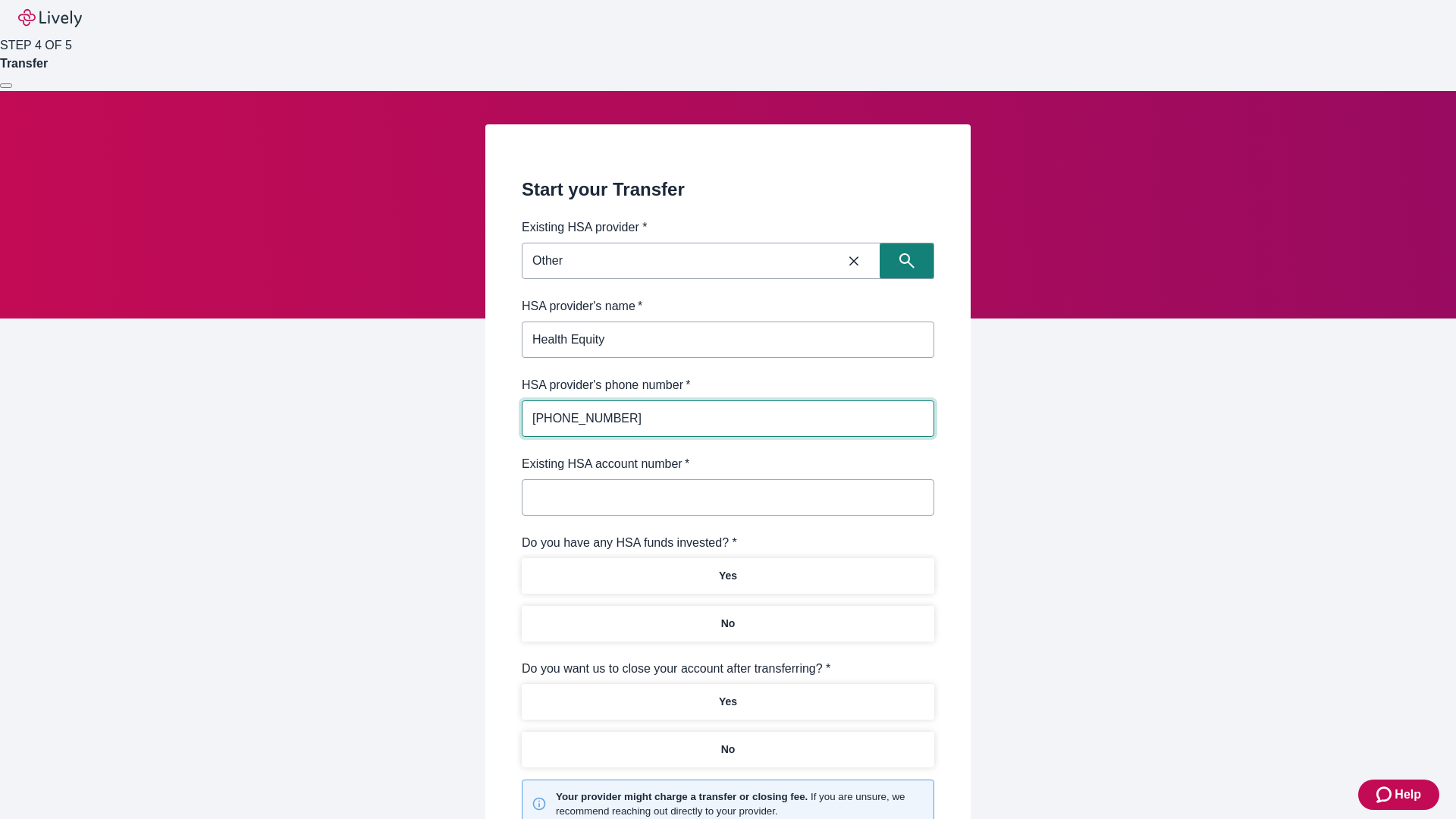
type input "[PHONE_NUMBER]"
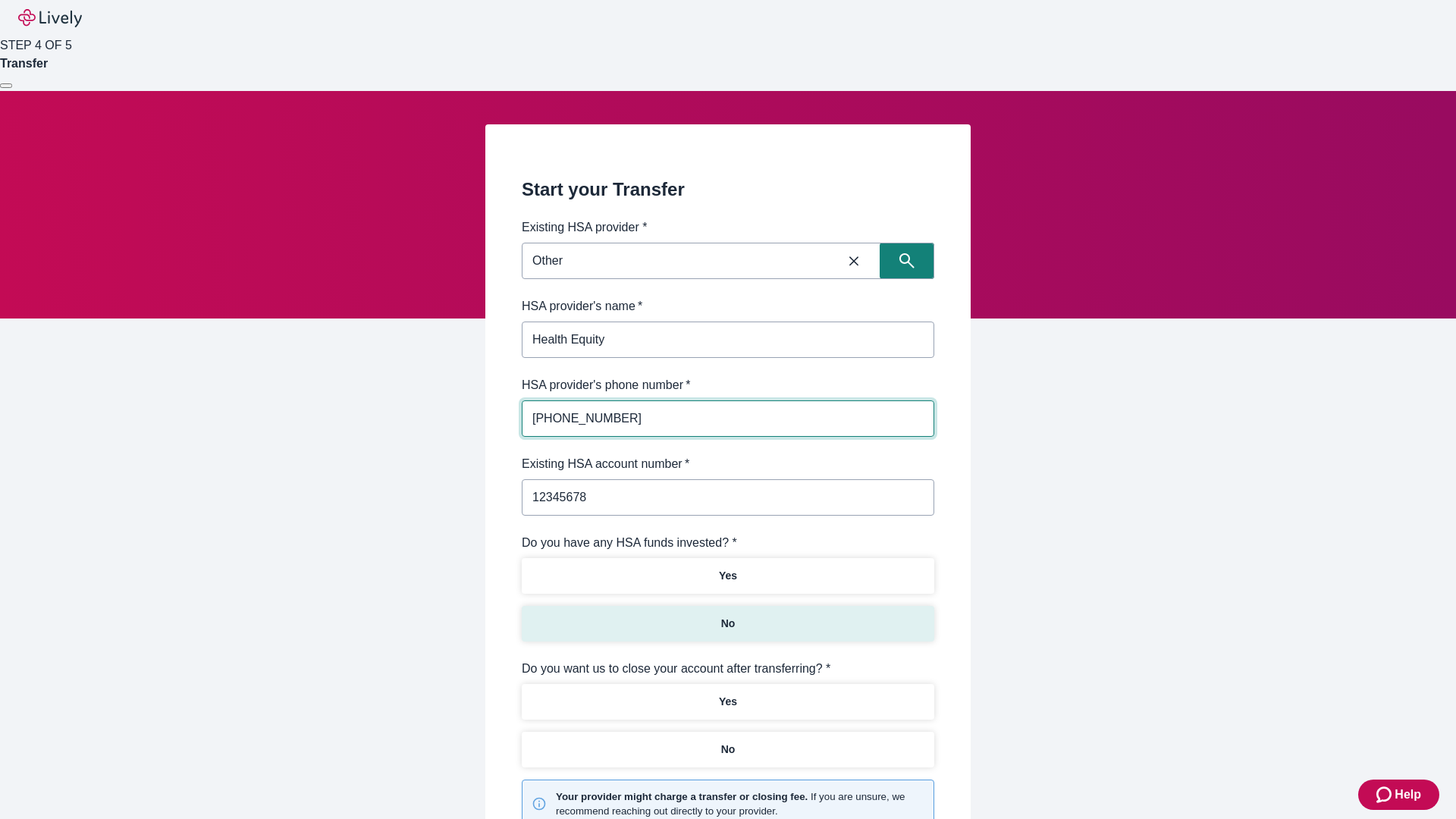
type input "12345678"
click at [728, 616] on p "No" at bounding box center [728, 624] width 15 height 16
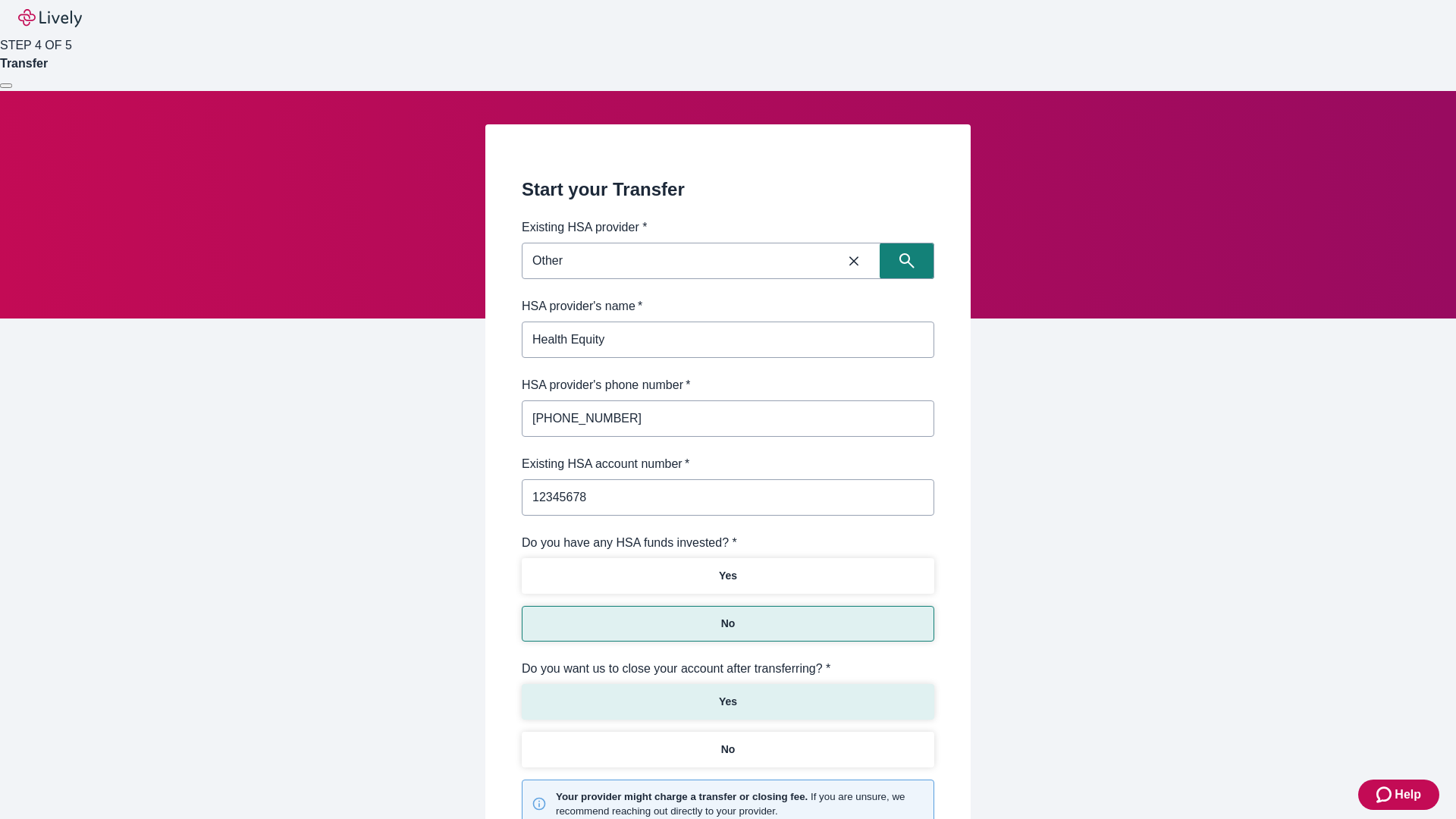
click at [728, 694] on p "Yes" at bounding box center [728, 701] width 18 height 16
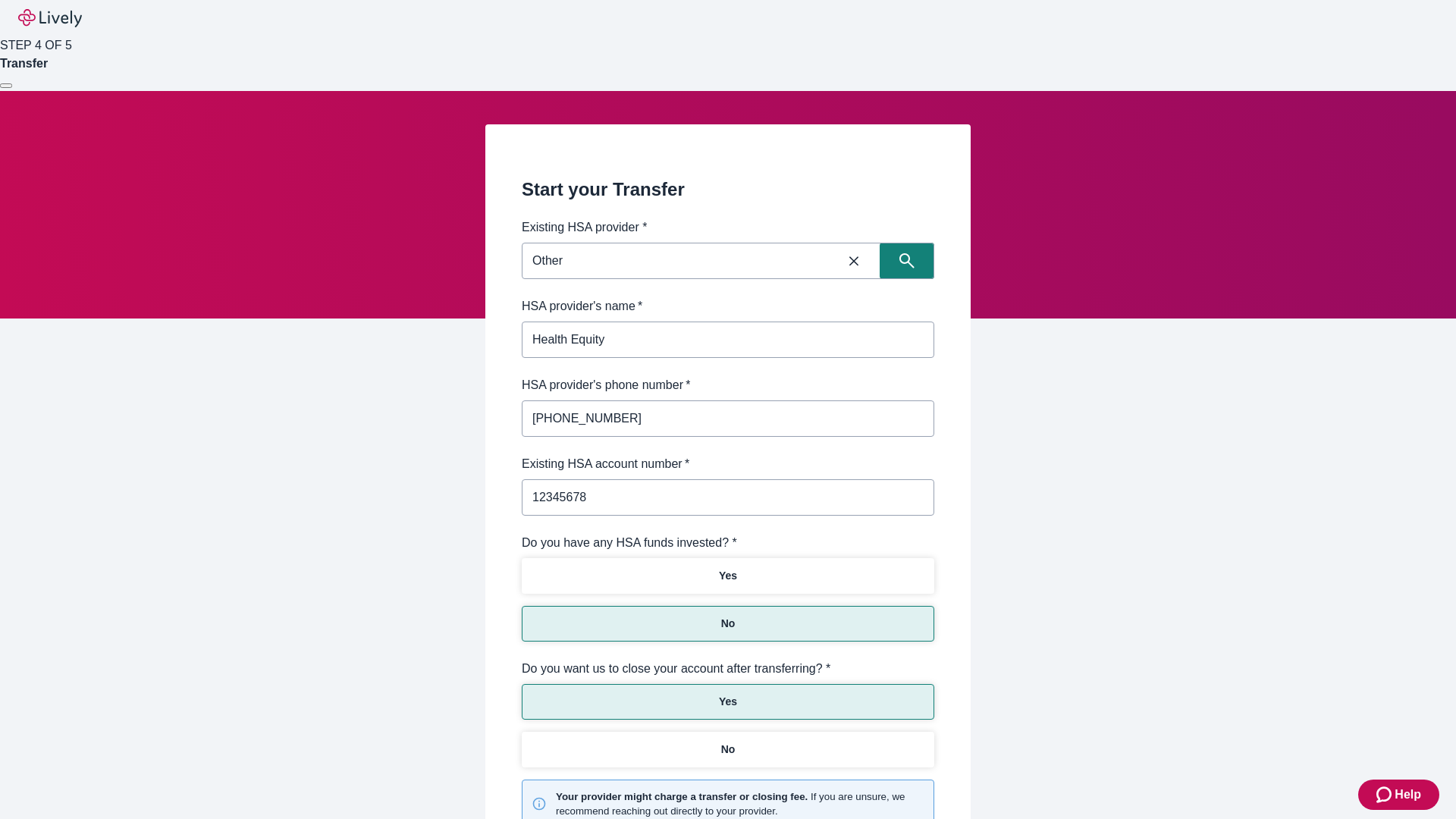
scroll to position [158, 0]
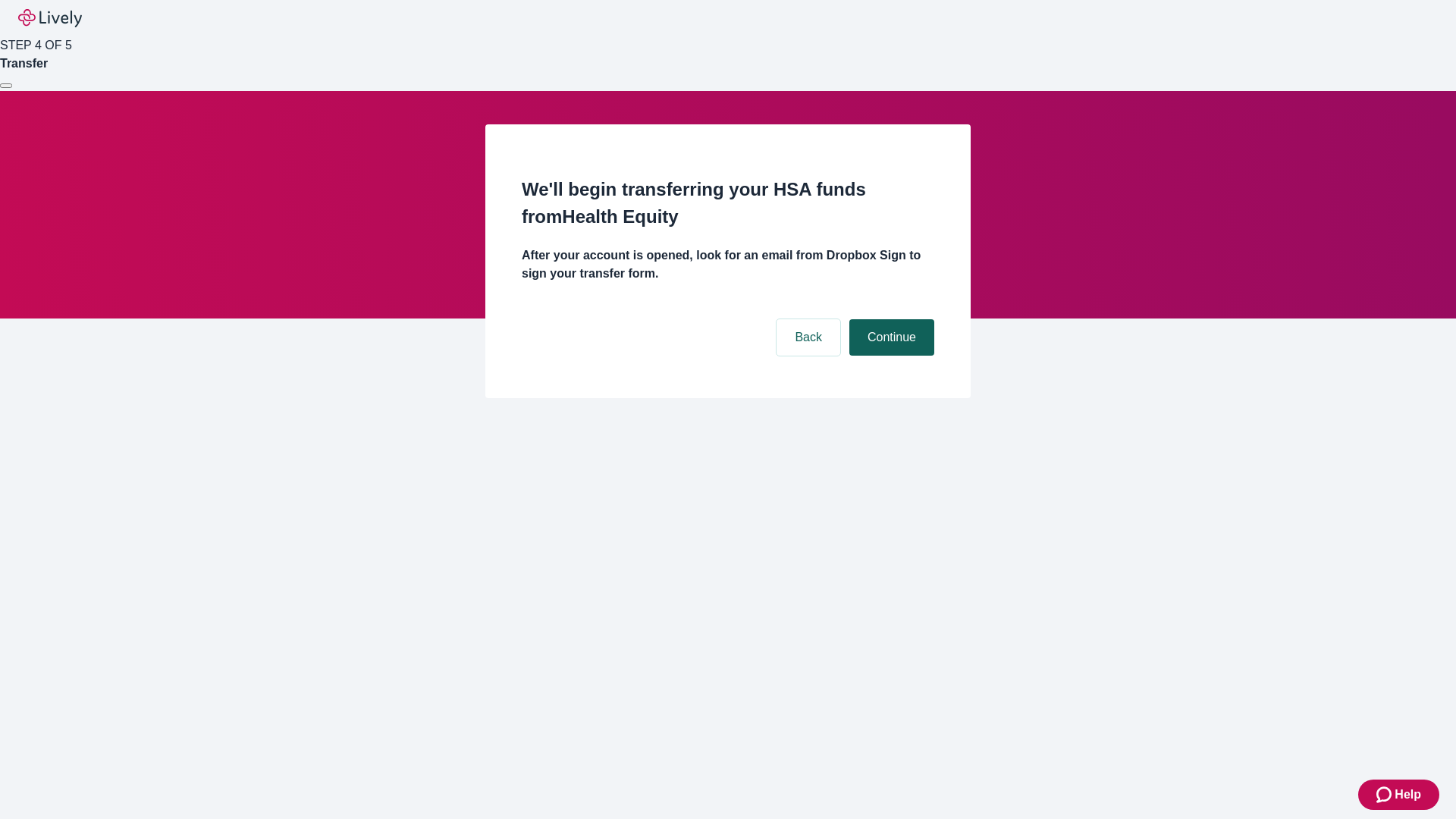
click at [890, 320] on button "Continue" at bounding box center [892, 338] width 85 height 37
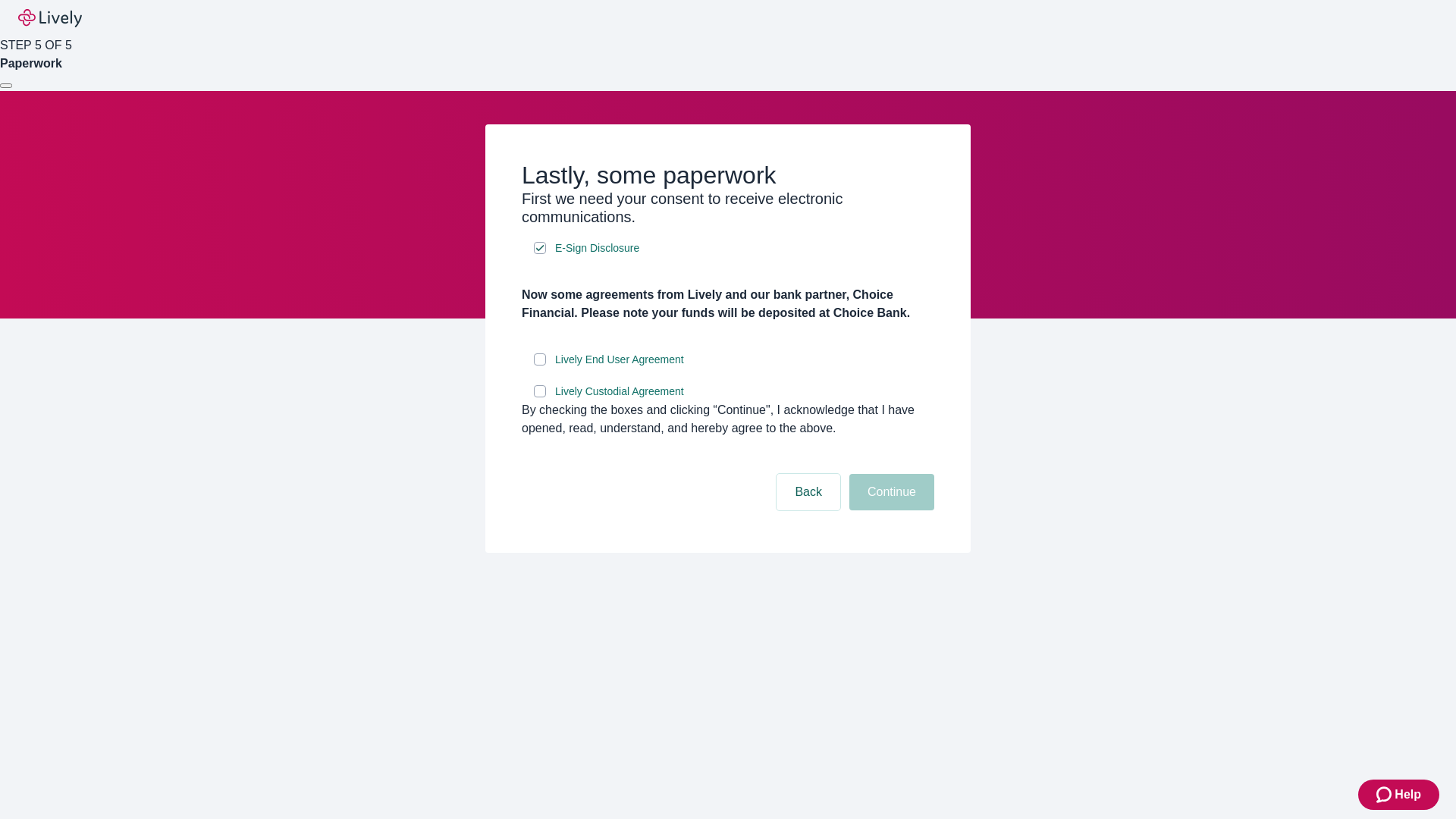
click at [540, 365] on input "Lively End User Agreement" at bounding box center [539, 359] width 12 height 12
checkbox input "true"
click at [540, 397] on input "Lively Custodial Agreement" at bounding box center [539, 391] width 12 height 12
checkbox input "true"
click at [890, 510] on button "Continue" at bounding box center [892, 492] width 85 height 37
